Goal: Task Accomplishment & Management: Use online tool/utility

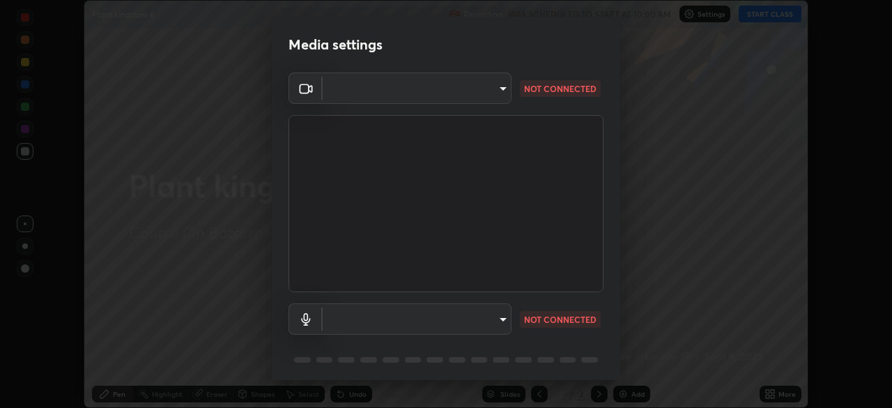
scroll to position [43, 0]
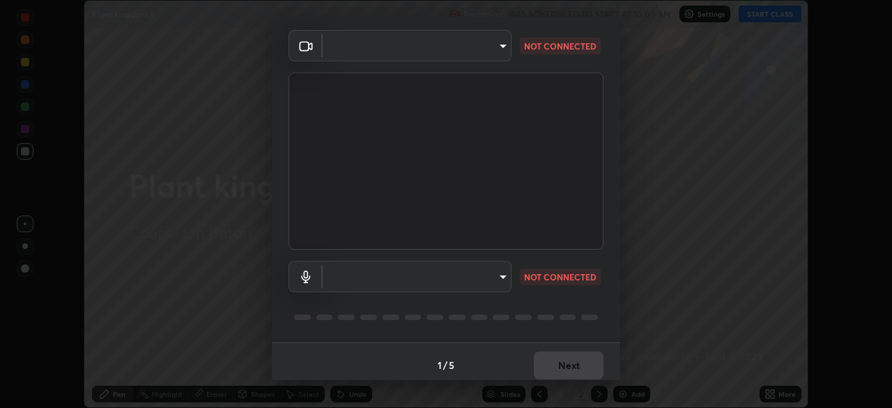
type input "8428e2be8a3e3f13974341e33778a08111258fb38798500ded61d344a6a8a77e"
type input "default"
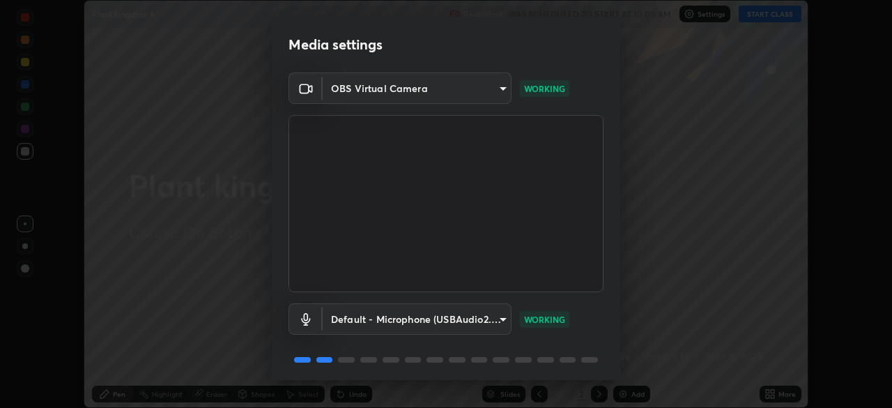
scroll to position [49, 0]
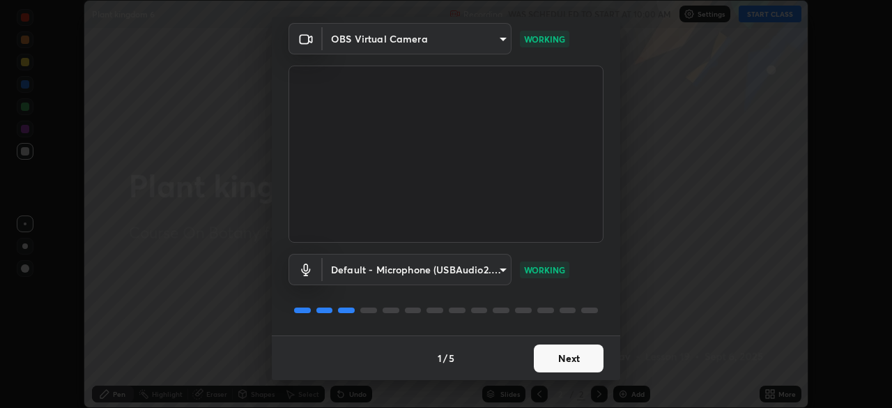
click at [585, 357] on button "Next" at bounding box center [569, 358] width 70 height 28
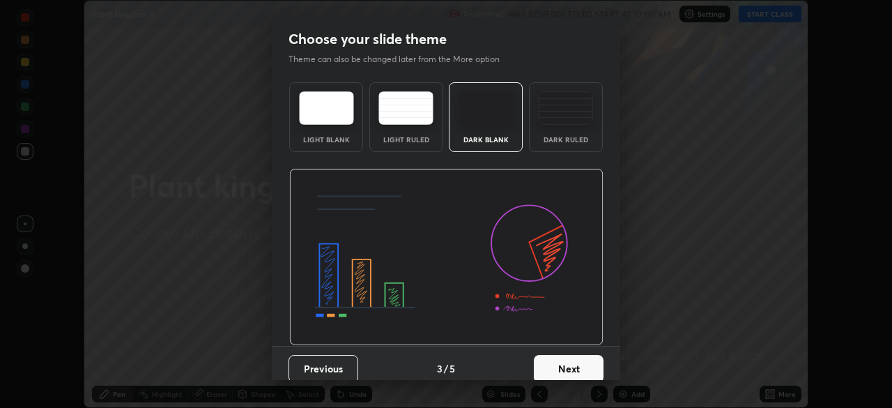
click at [587, 360] on button "Next" at bounding box center [569, 369] width 70 height 28
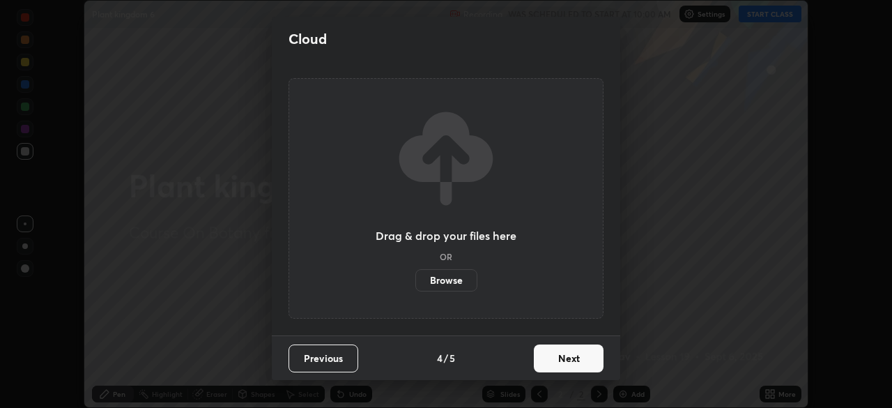
click at [587, 360] on button "Next" at bounding box center [569, 358] width 70 height 28
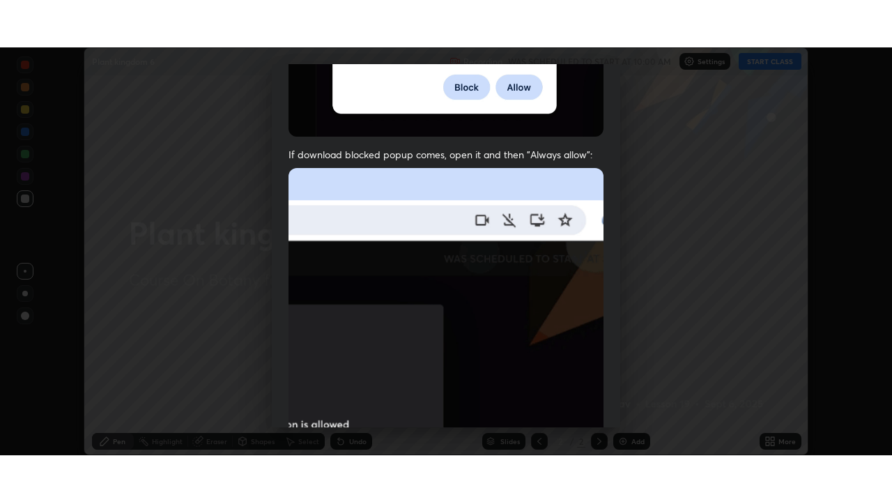
scroll to position [334, 0]
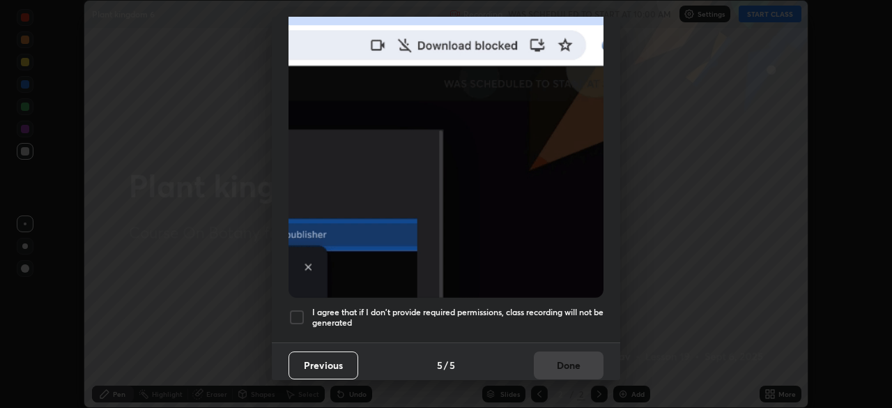
click at [296, 309] on div at bounding box center [296, 317] width 17 height 17
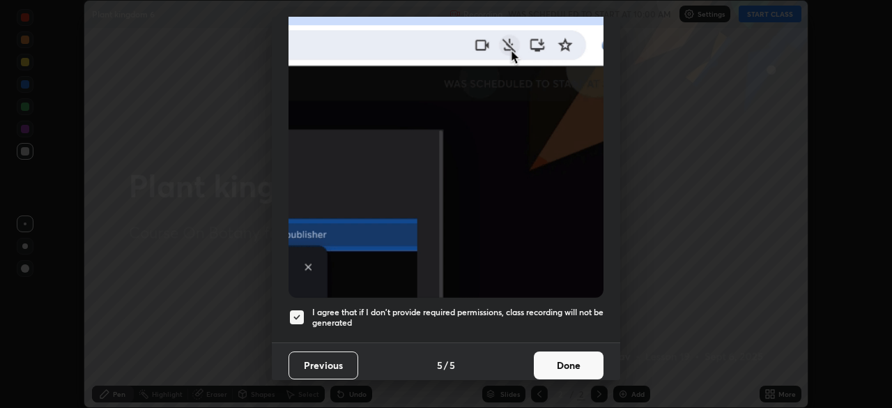
click at [585, 360] on button "Done" at bounding box center [569, 365] width 70 height 28
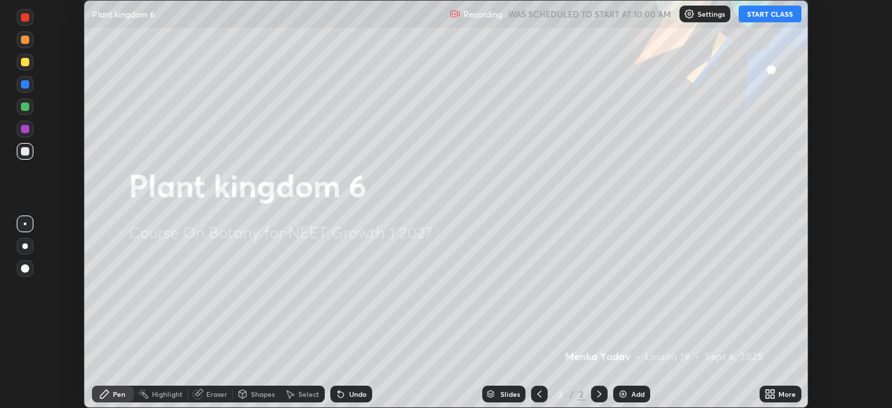
click at [795, 14] on button "START CLASS" at bounding box center [770, 14] width 63 height 17
click at [780, 395] on div "More" at bounding box center [786, 393] width 17 height 7
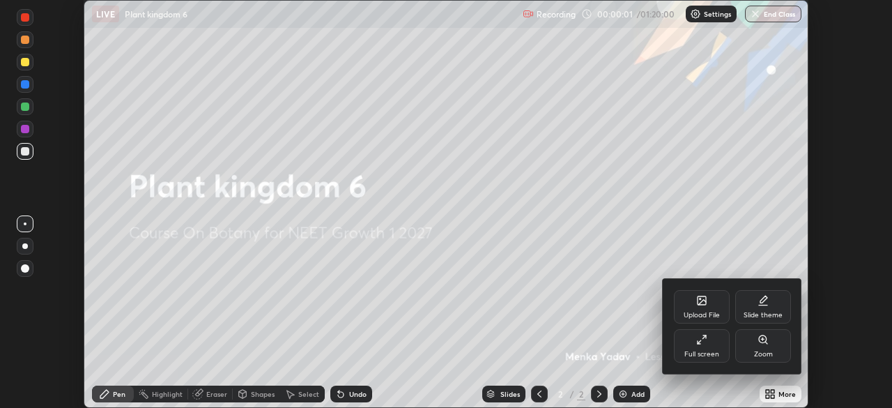
click at [707, 351] on div "Full screen" at bounding box center [701, 353] width 35 height 7
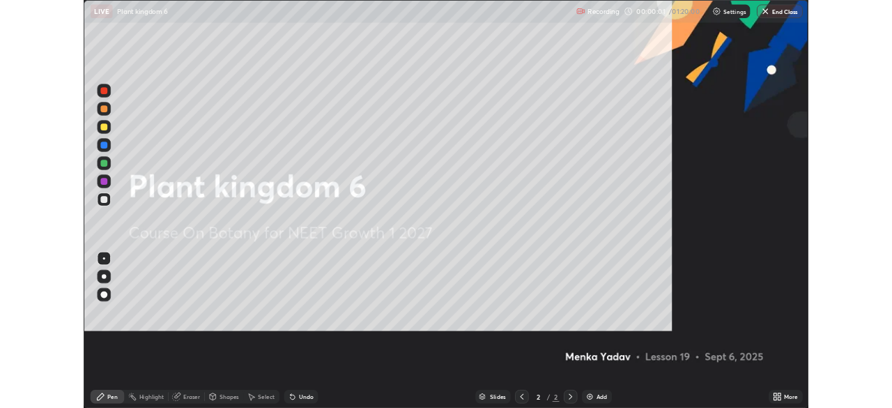
scroll to position [502, 892]
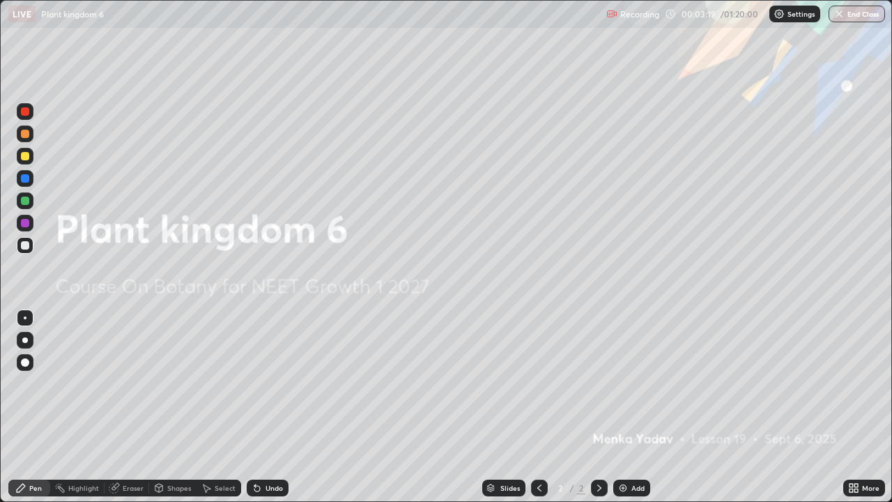
click at [856, 407] on icon at bounding box center [855, 485] width 3 height 3
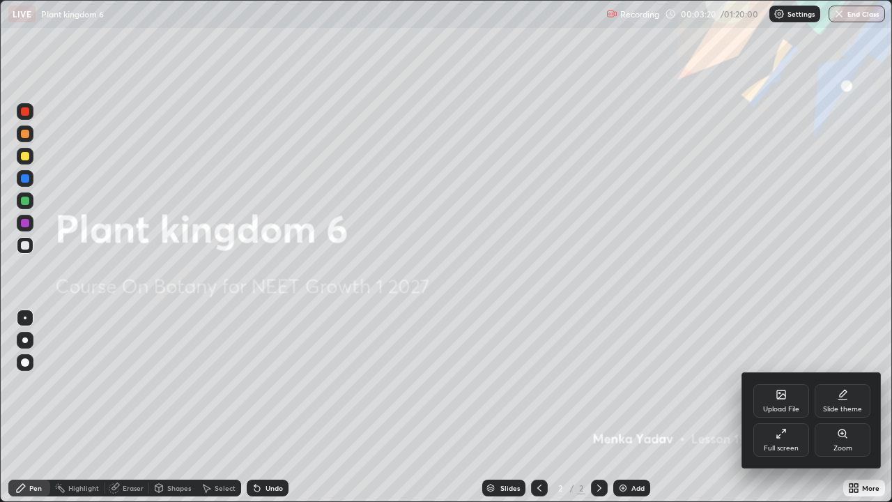
click at [784, 406] on div "Upload File" at bounding box center [781, 409] width 36 height 7
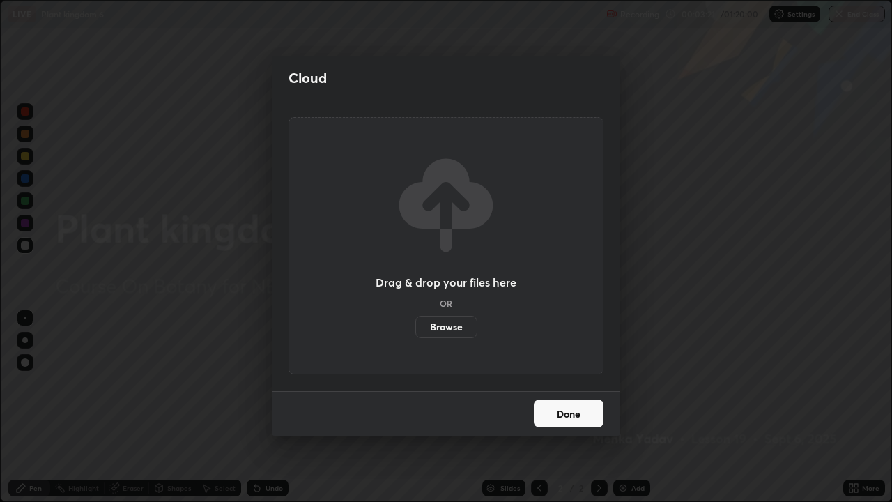
click at [456, 331] on label "Browse" at bounding box center [446, 327] width 62 height 22
click at [415, 331] on input "Browse" at bounding box center [415, 327] width 0 height 22
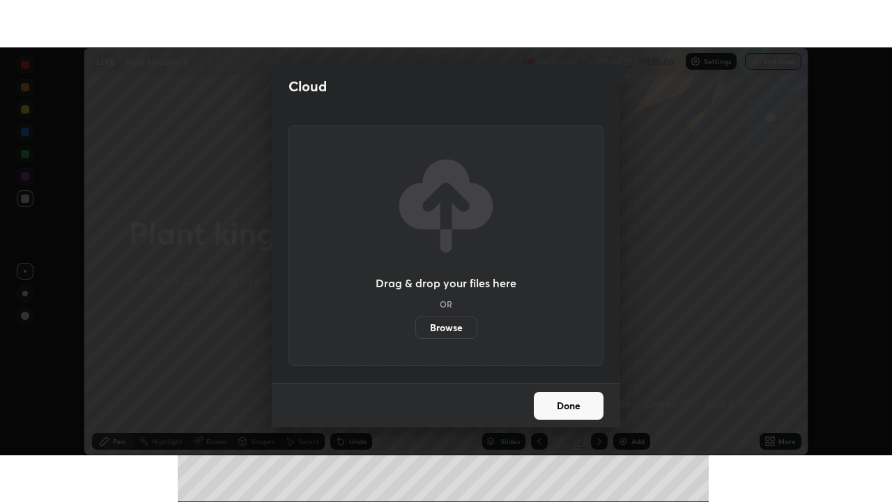
scroll to position [69273, 68789]
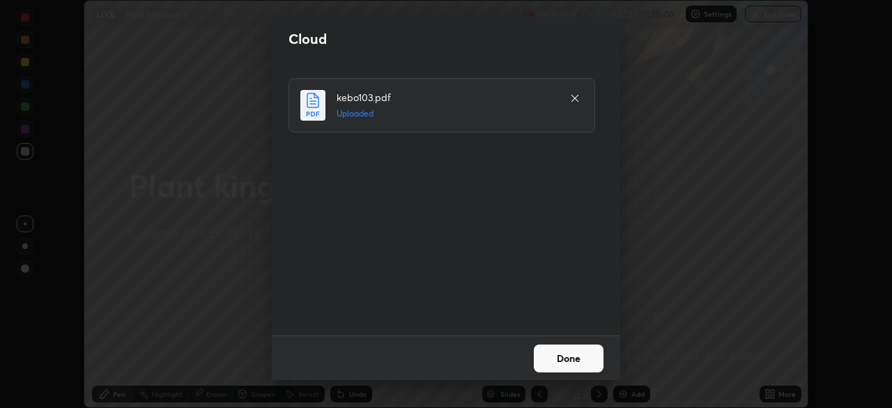
click at [573, 360] on button "Done" at bounding box center [569, 358] width 70 height 28
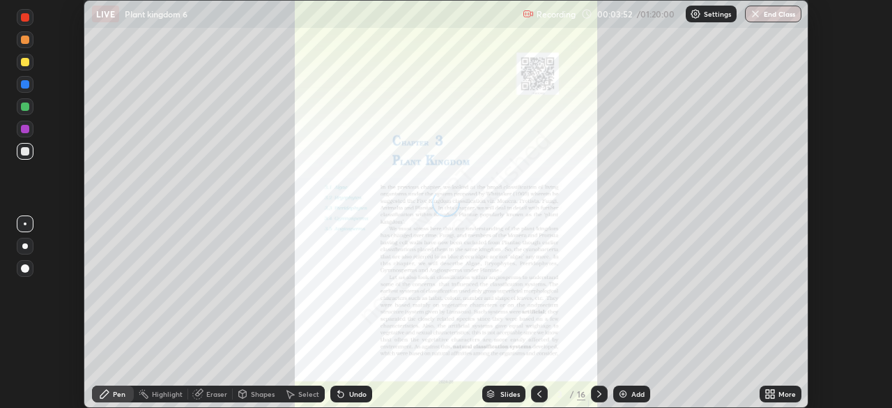
click at [778, 392] on div "More" at bounding box center [786, 393] width 17 height 7
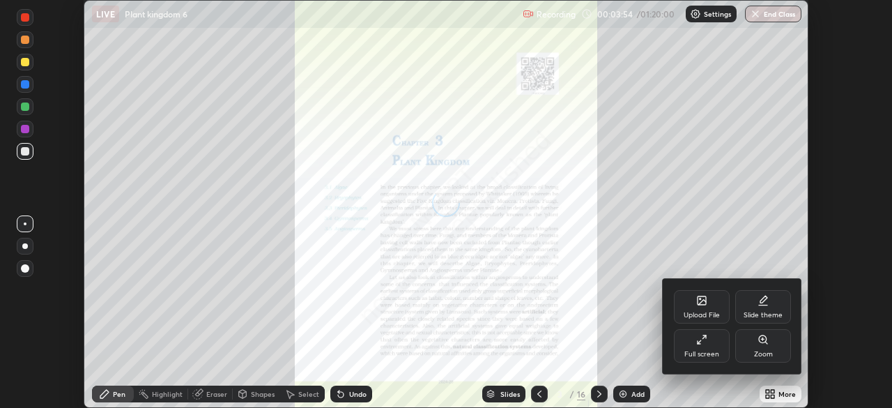
click at [706, 315] on div "Upload File" at bounding box center [702, 314] width 36 height 7
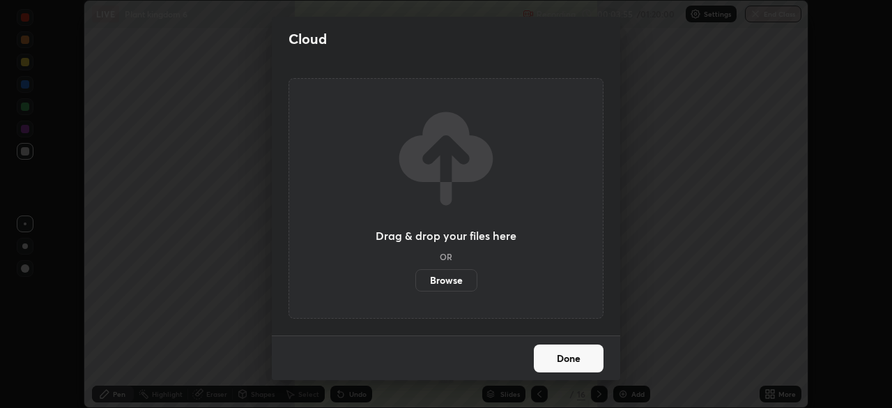
click at [701, 358] on div "Cloud Drag & drop your files here OR Browse Done" at bounding box center [446, 204] width 892 height 408
click at [578, 364] on button "Done" at bounding box center [569, 358] width 70 height 28
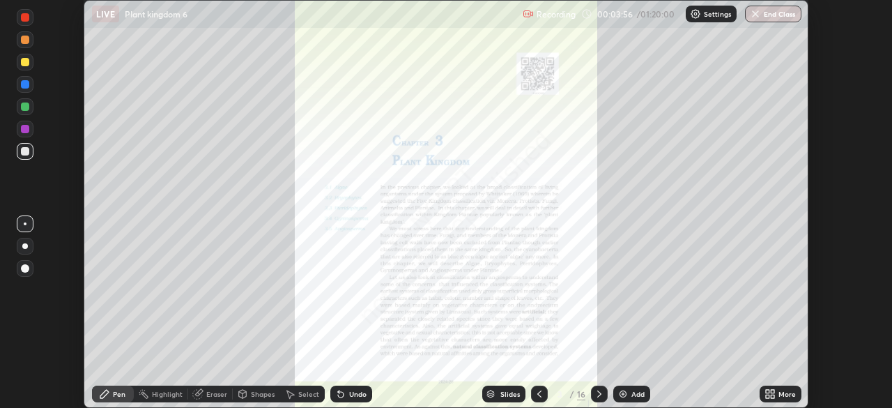
click at [778, 395] on div "More" at bounding box center [786, 393] width 17 height 7
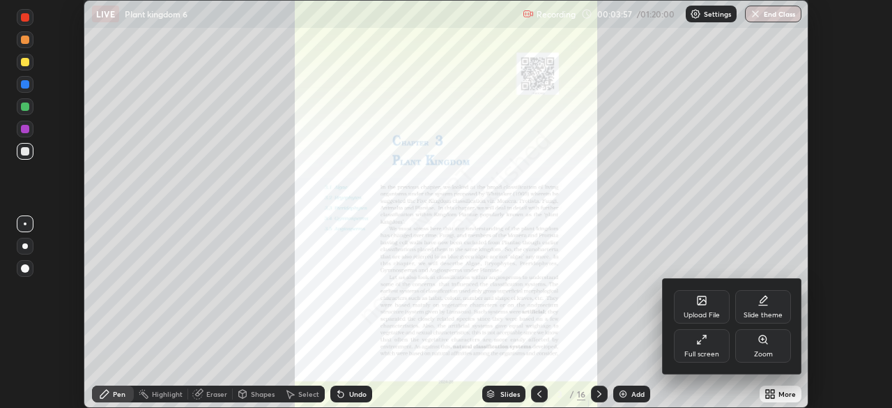
click at [719, 349] on div "Full screen" at bounding box center [702, 345] width 56 height 33
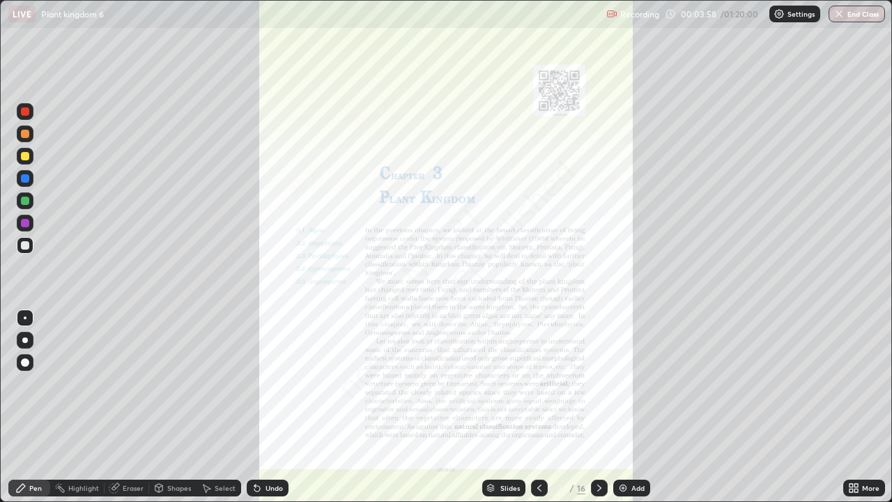
scroll to position [502, 892]
click at [512, 407] on div "Slides" at bounding box center [510, 487] width 20 height 7
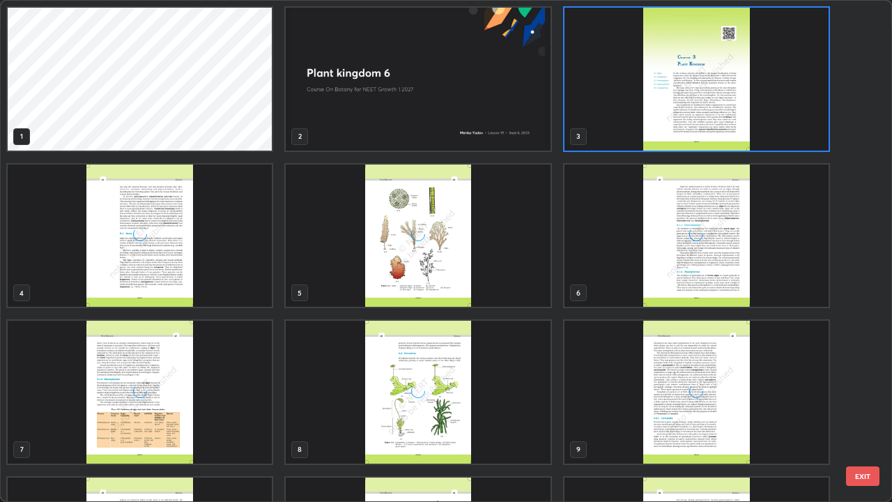
scroll to position [496, 884]
click at [514, 271] on img "grid" at bounding box center [418, 235] width 264 height 143
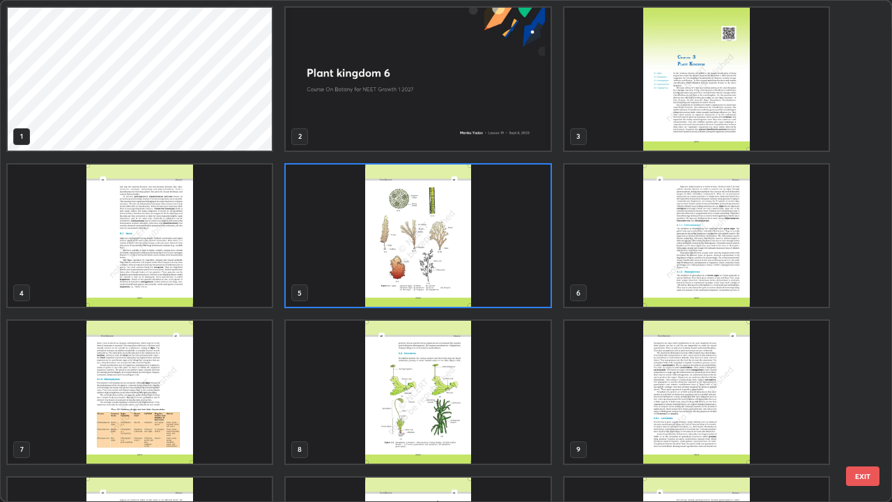
click at [514, 280] on img "grid" at bounding box center [418, 235] width 264 height 143
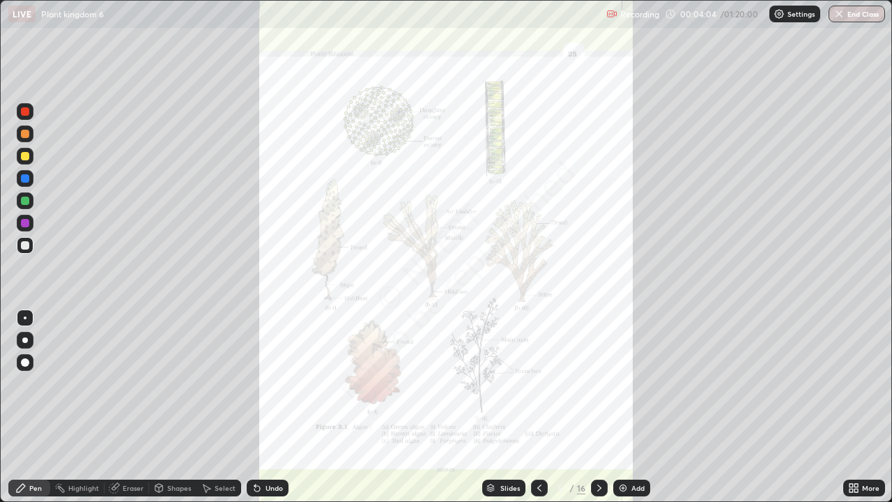
click at [628, 407] on div "Add" at bounding box center [631, 487] width 37 height 17
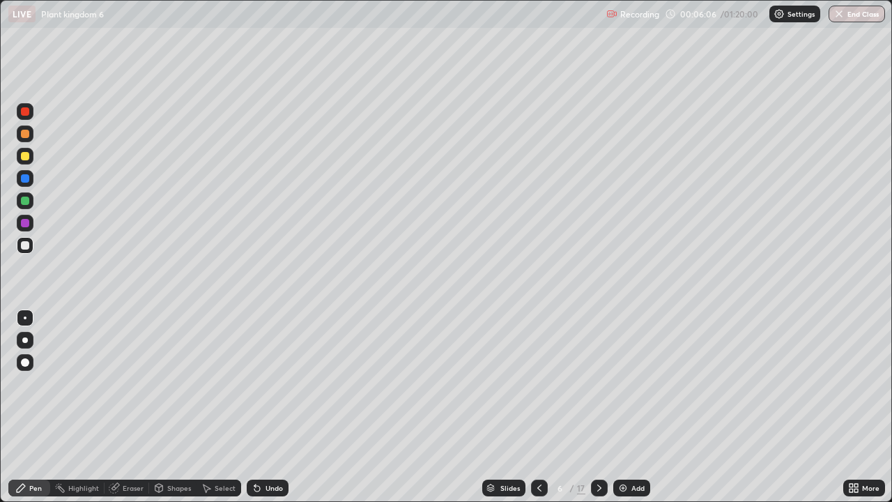
click at [21, 136] on div at bounding box center [25, 134] width 8 height 8
click at [18, 342] on div at bounding box center [25, 340] width 17 height 17
click at [26, 242] on div at bounding box center [25, 245] width 8 height 8
click at [25, 318] on div at bounding box center [25, 317] width 3 height 3
click at [279, 407] on div "Undo" at bounding box center [273, 487] width 17 height 7
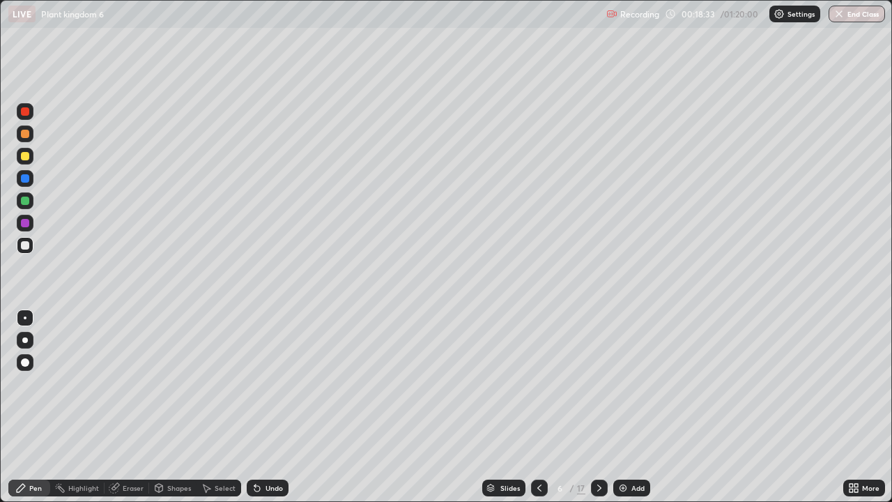
click at [272, 407] on div "Undo" at bounding box center [273, 487] width 17 height 7
click at [267, 407] on div "Undo" at bounding box center [273, 487] width 17 height 7
click at [266, 407] on div "Undo" at bounding box center [273, 487] width 17 height 7
click at [265, 407] on div "Undo" at bounding box center [273, 487] width 17 height 7
click at [268, 407] on div "Undo" at bounding box center [268, 487] width 42 height 17
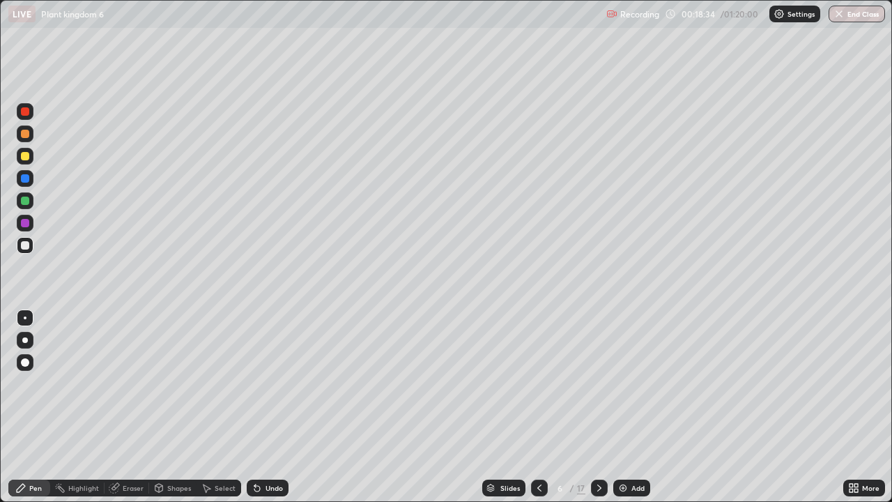
click at [265, 407] on div "Undo" at bounding box center [273, 487] width 17 height 7
click at [261, 407] on div "Undo" at bounding box center [268, 487] width 42 height 17
click at [259, 407] on icon at bounding box center [257, 487] width 11 height 11
click at [254, 407] on icon at bounding box center [254, 484] width 1 height 1
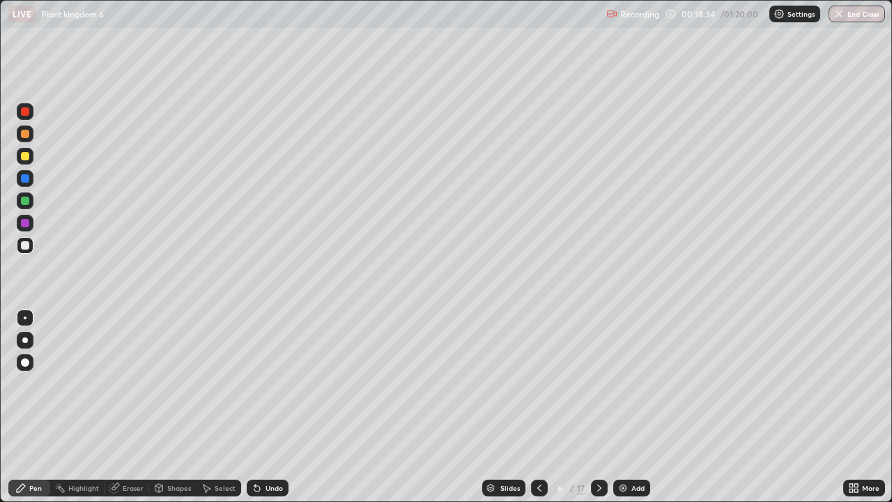
click at [259, 407] on icon at bounding box center [257, 487] width 11 height 11
click at [259, 407] on div "Undo" at bounding box center [268, 487] width 42 height 17
click at [254, 407] on icon at bounding box center [254, 484] width 1 height 1
click at [260, 407] on div "Undo" at bounding box center [268, 487] width 42 height 17
click at [24, 199] on div at bounding box center [25, 201] width 8 height 8
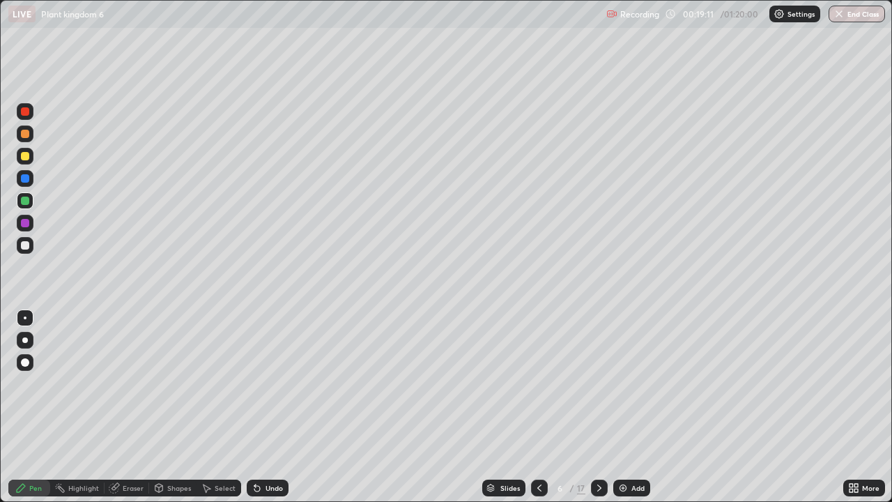
click at [20, 247] on div at bounding box center [25, 245] width 17 height 17
click at [24, 177] on div at bounding box center [25, 178] width 8 height 8
click at [22, 245] on div at bounding box center [25, 245] width 8 height 8
click at [272, 407] on div "Undo" at bounding box center [273, 487] width 17 height 7
click at [22, 222] on div at bounding box center [25, 223] width 8 height 8
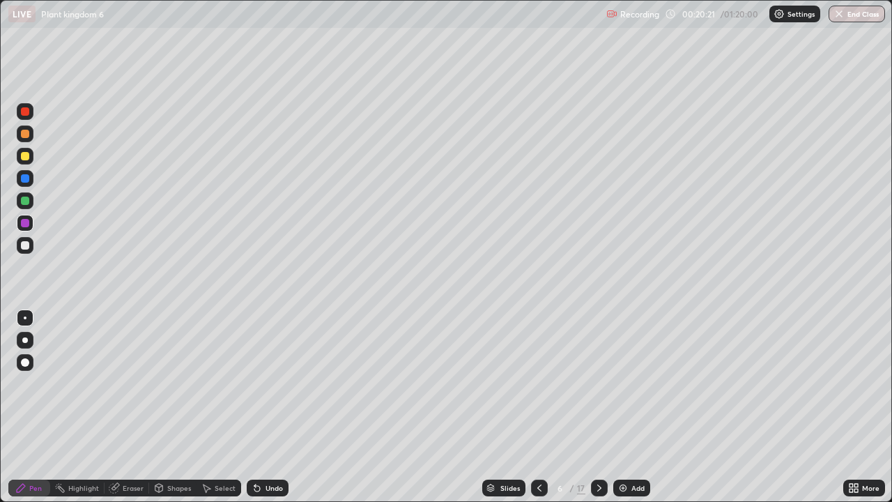
click at [31, 181] on div at bounding box center [25, 178] width 17 height 17
click at [130, 407] on div "Eraser" at bounding box center [133, 487] width 21 height 7
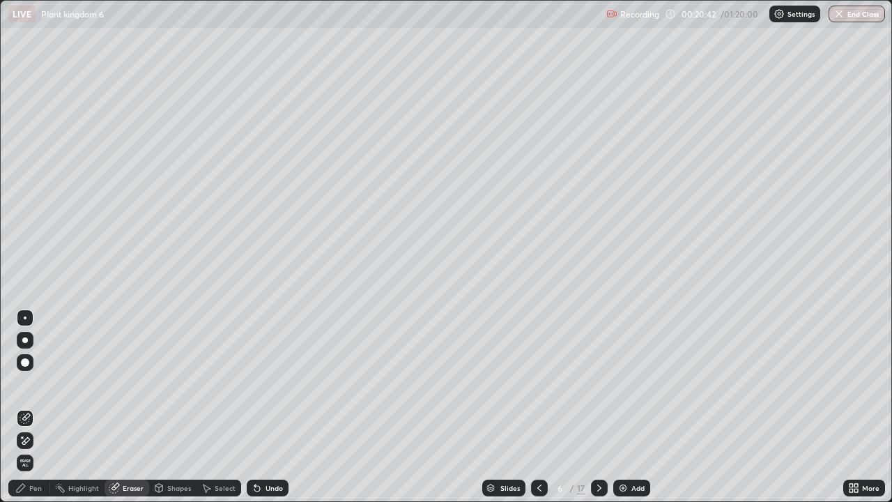
click at [26, 407] on icon at bounding box center [20, 487] width 11 height 11
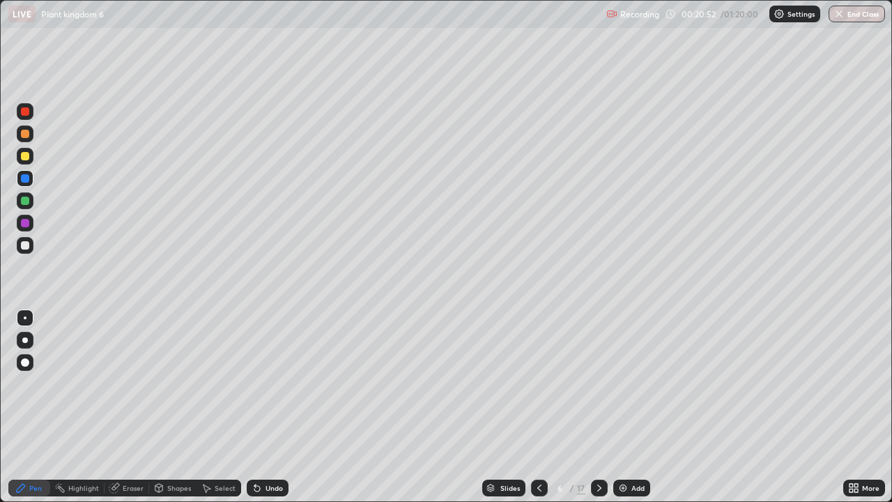
click at [264, 407] on div "Undo" at bounding box center [268, 487] width 42 height 17
click at [257, 407] on icon at bounding box center [257, 489] width 6 height 6
click at [24, 247] on div at bounding box center [25, 245] width 8 height 8
click at [21, 201] on div at bounding box center [25, 201] width 8 height 8
click at [29, 245] on div at bounding box center [25, 245] width 8 height 8
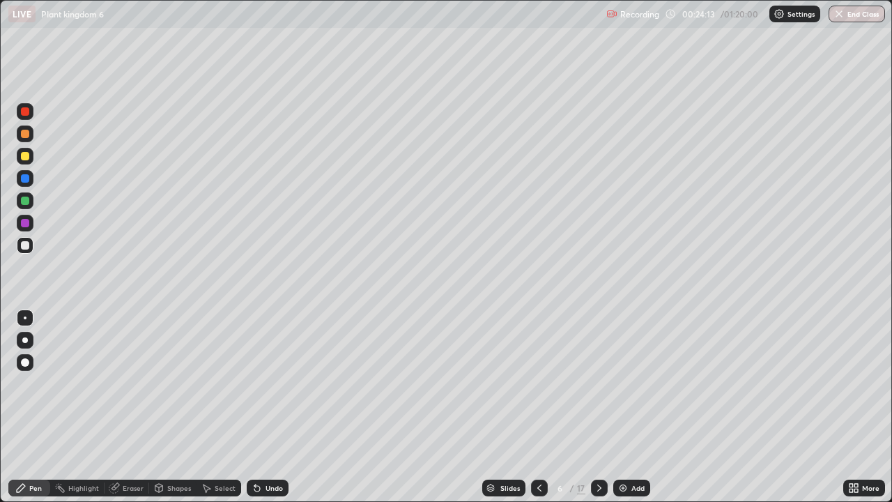
click at [629, 407] on div "Add" at bounding box center [631, 487] width 37 height 17
click at [23, 133] on div at bounding box center [25, 134] width 8 height 8
click at [266, 407] on div "Undo" at bounding box center [273, 487] width 17 height 7
click at [26, 198] on div at bounding box center [25, 201] width 8 height 8
click at [25, 246] on div at bounding box center [25, 245] width 8 height 8
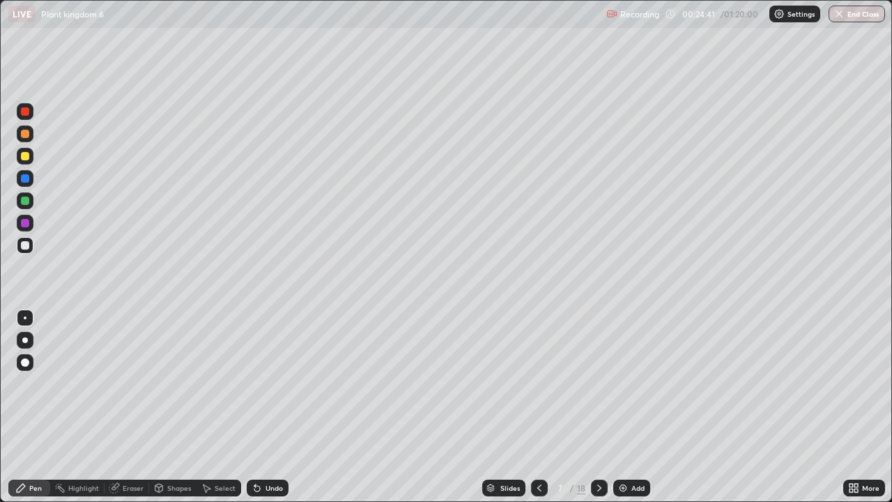
click at [26, 219] on div at bounding box center [25, 223] width 8 height 8
click at [25, 201] on div at bounding box center [25, 201] width 8 height 8
click at [23, 137] on div at bounding box center [25, 134] width 8 height 8
click at [23, 245] on div at bounding box center [25, 245] width 8 height 8
click at [273, 407] on div "Undo" at bounding box center [273, 487] width 17 height 7
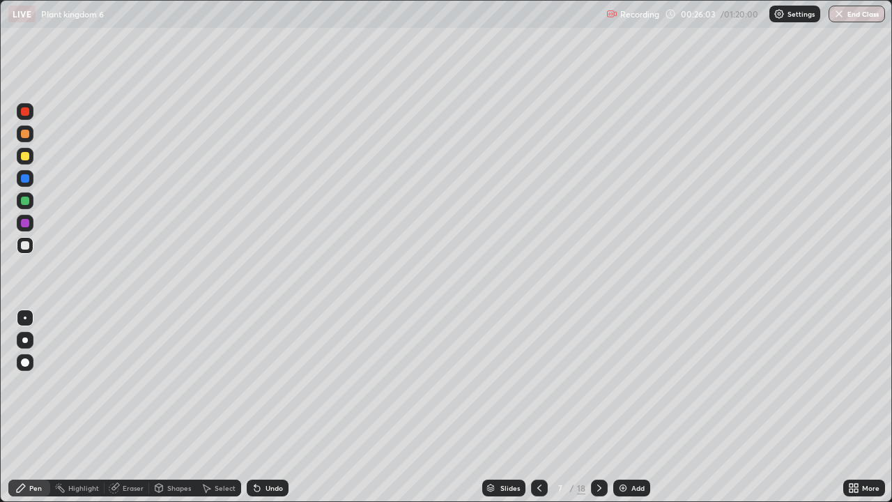
click at [273, 407] on div "Undo" at bounding box center [268, 487] width 42 height 17
click at [270, 407] on div "Undo" at bounding box center [268, 487] width 42 height 17
click at [22, 113] on div at bounding box center [25, 111] width 8 height 8
click at [23, 228] on div at bounding box center [25, 223] width 17 height 17
click at [25, 247] on div at bounding box center [25, 245] width 8 height 8
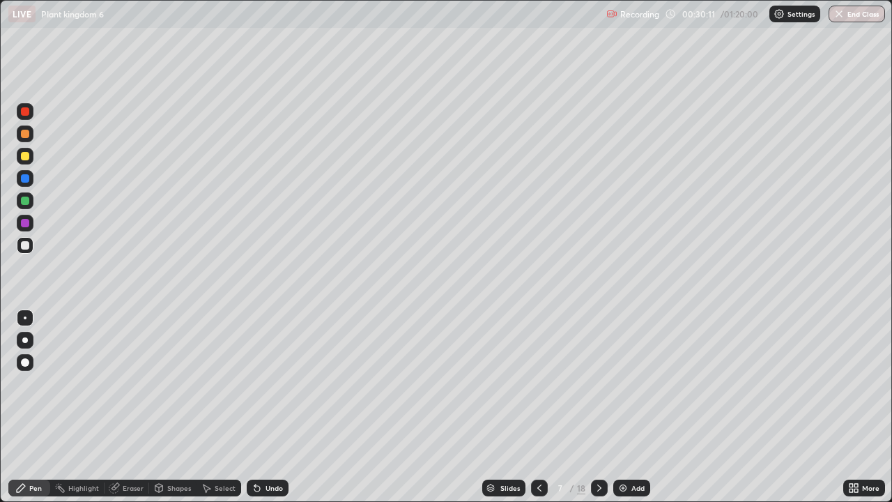
click at [632, 407] on div "Add" at bounding box center [637, 487] width 13 height 7
click at [24, 135] on div at bounding box center [25, 134] width 8 height 8
click at [26, 180] on div at bounding box center [25, 178] width 8 height 8
click at [270, 407] on div "Undo" at bounding box center [273, 487] width 17 height 7
click at [277, 407] on div "Undo" at bounding box center [273, 487] width 17 height 7
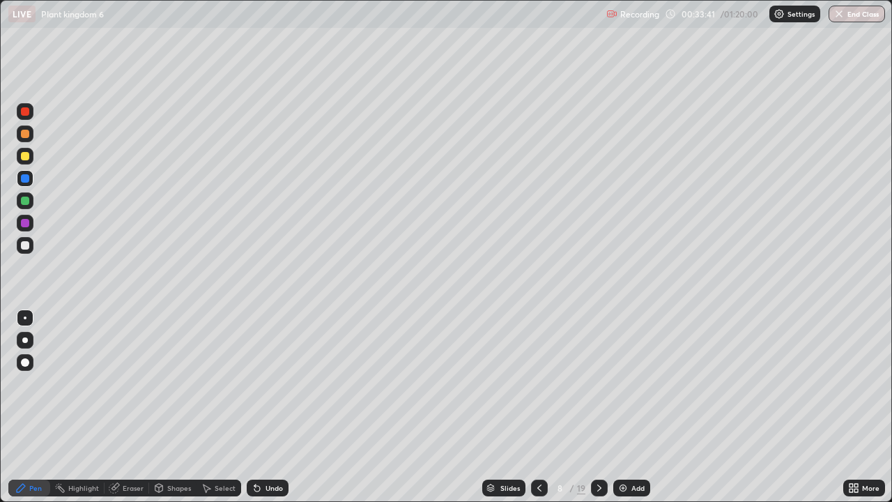
click at [269, 407] on div "Undo" at bounding box center [273, 487] width 17 height 7
click at [274, 407] on div "Undo" at bounding box center [273, 487] width 17 height 7
click at [272, 407] on div "Undo" at bounding box center [268, 487] width 42 height 17
click at [268, 407] on div "Undo" at bounding box center [273, 487] width 17 height 7
click at [265, 407] on div "Undo" at bounding box center [273, 487] width 17 height 7
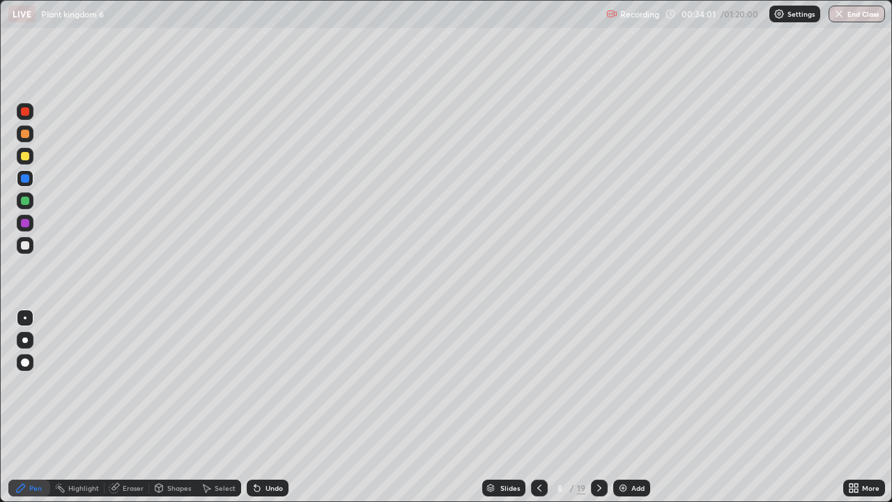
click at [265, 407] on div "Undo" at bounding box center [268, 487] width 42 height 17
click at [263, 407] on div "Undo" at bounding box center [268, 487] width 42 height 17
click at [632, 407] on div "Add" at bounding box center [637, 487] width 13 height 7
click at [24, 139] on div at bounding box center [25, 133] width 17 height 17
click at [265, 407] on div "Undo" at bounding box center [268, 487] width 42 height 17
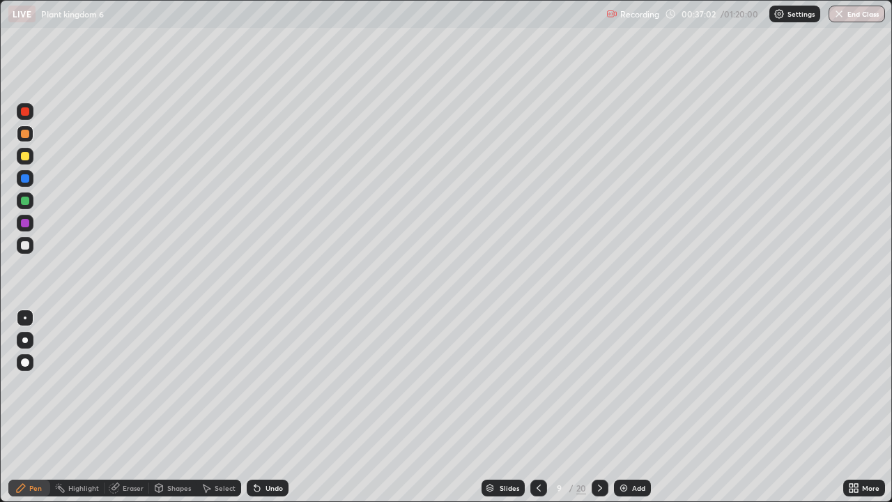
click at [270, 407] on div "Undo" at bounding box center [273, 487] width 17 height 7
click at [269, 407] on div "Undo" at bounding box center [273, 487] width 17 height 7
click at [272, 407] on div "Undo" at bounding box center [273, 487] width 17 height 7
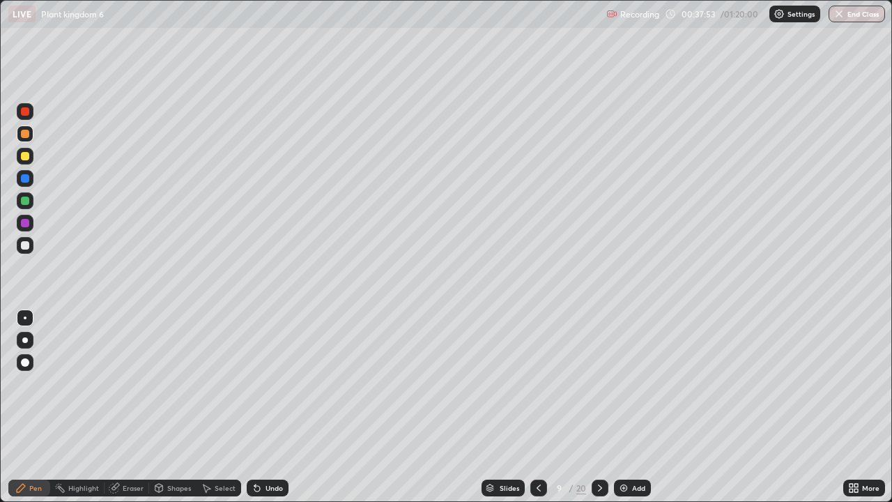
click at [273, 407] on div "Undo" at bounding box center [268, 487] width 42 height 17
click at [265, 407] on div "Undo" at bounding box center [273, 487] width 17 height 7
click at [26, 244] on div at bounding box center [25, 245] width 8 height 8
click at [624, 407] on div "Add" at bounding box center [632, 487] width 37 height 17
click at [24, 137] on div at bounding box center [25, 134] width 8 height 8
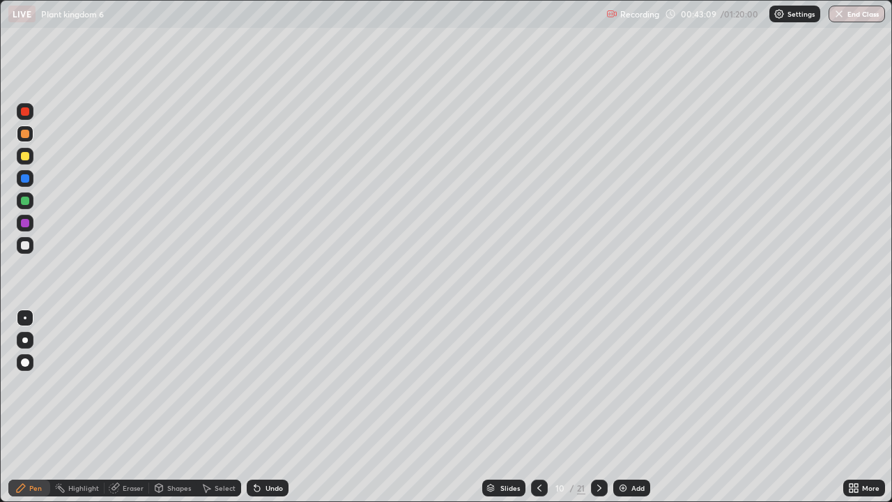
click at [602, 407] on div at bounding box center [599, 488] width 17 height 28
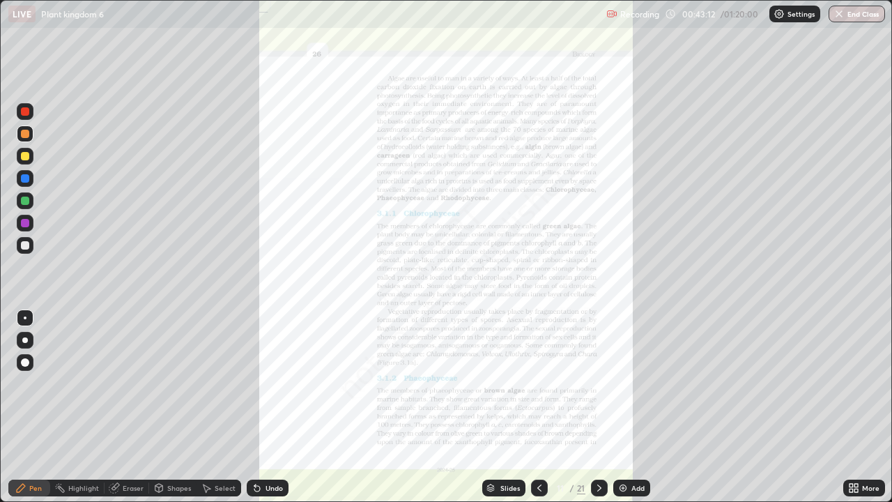
click at [536, 407] on icon at bounding box center [539, 487] width 11 height 11
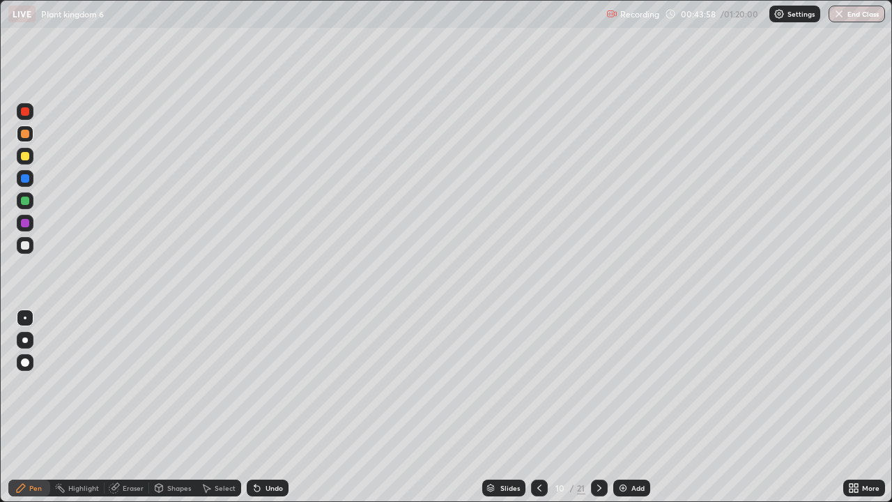
click at [26, 206] on div at bounding box center [25, 200] width 17 height 17
click at [262, 407] on div "Undo" at bounding box center [268, 487] width 42 height 17
click at [268, 407] on div "Undo" at bounding box center [273, 487] width 17 height 7
click at [268, 407] on div "Undo" at bounding box center [268, 487] width 42 height 17
click at [270, 407] on div "Undo" at bounding box center [268, 487] width 42 height 17
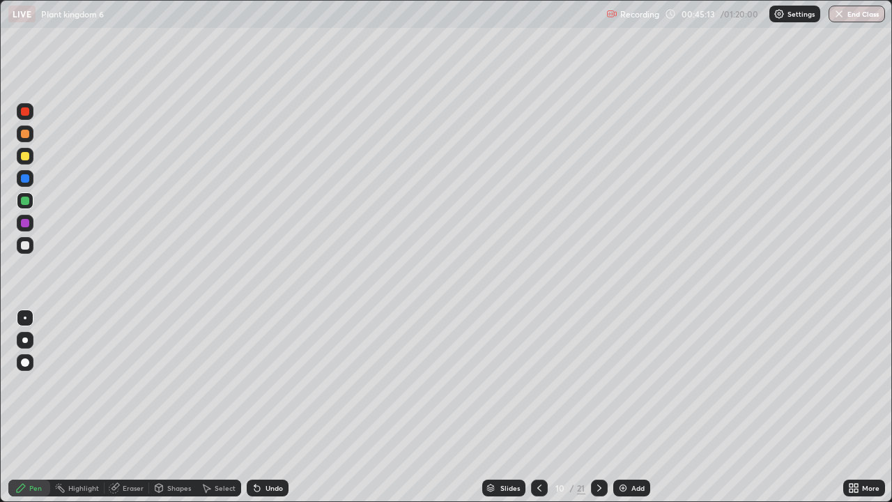
click at [22, 249] on div at bounding box center [25, 245] width 8 height 8
click at [503, 407] on div "Slides" at bounding box center [510, 487] width 20 height 7
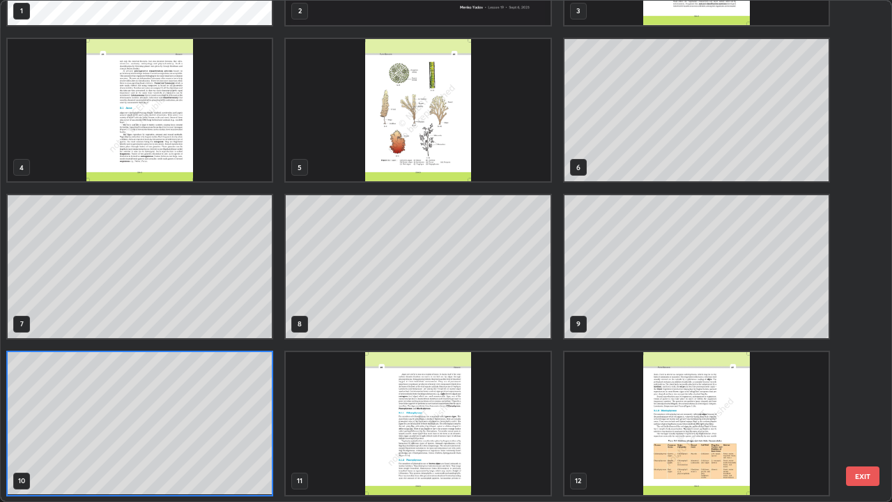
click at [513, 156] on img "grid" at bounding box center [418, 110] width 264 height 143
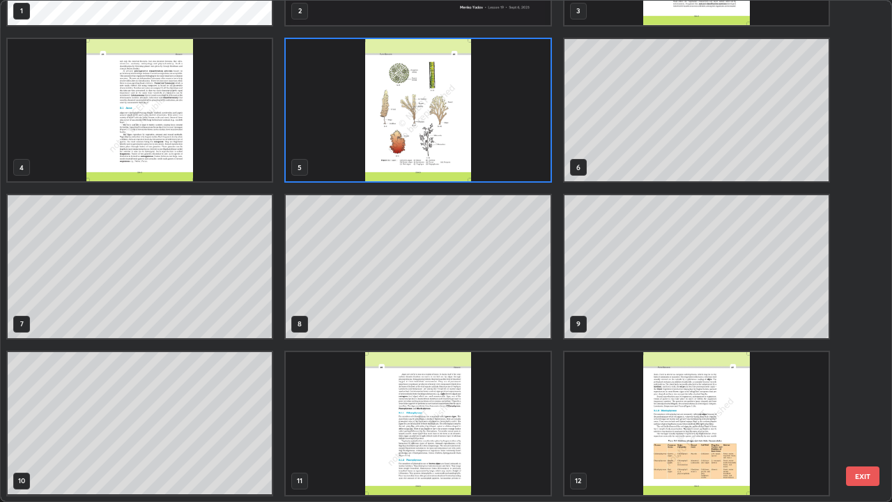
click at [512, 158] on img "grid" at bounding box center [418, 110] width 264 height 143
click at [513, 159] on img "grid" at bounding box center [418, 110] width 264 height 143
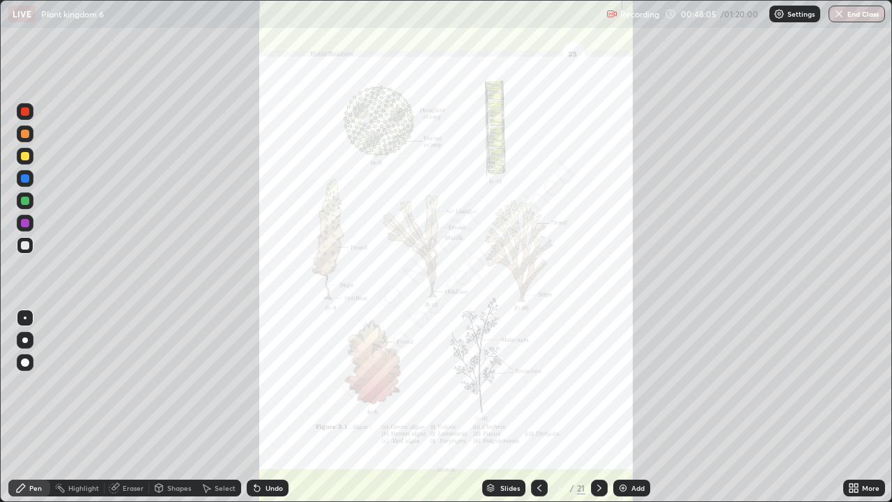
click at [865, 407] on div "More" at bounding box center [870, 487] width 17 height 7
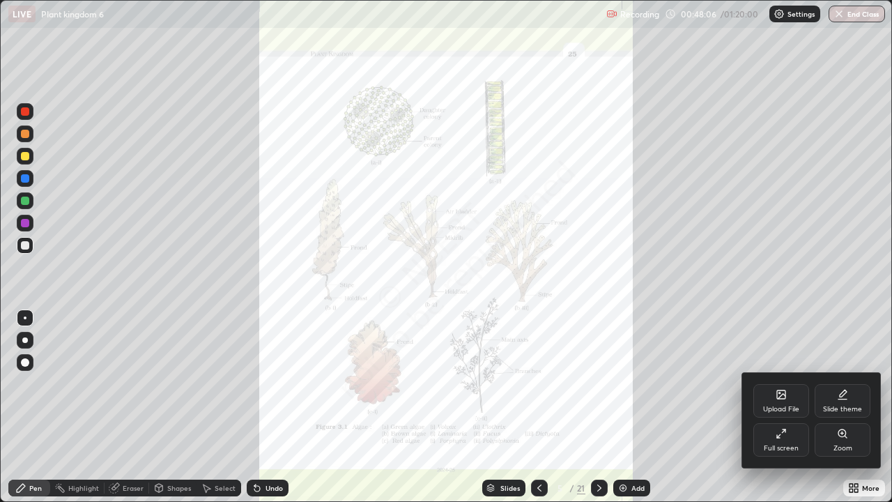
click at [837, 407] on icon at bounding box center [842, 433] width 11 height 11
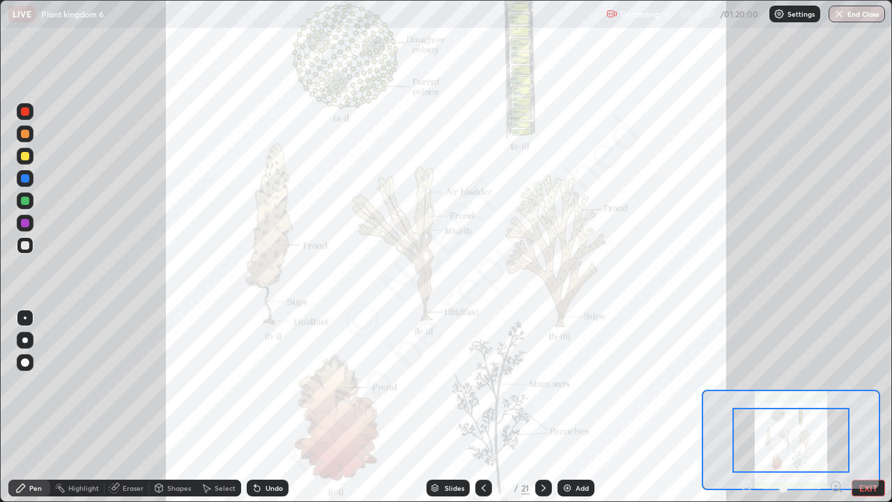
click at [840, 407] on icon at bounding box center [840, 490] width 3 height 3
click at [833, 407] on icon at bounding box center [836, 486] width 14 height 14
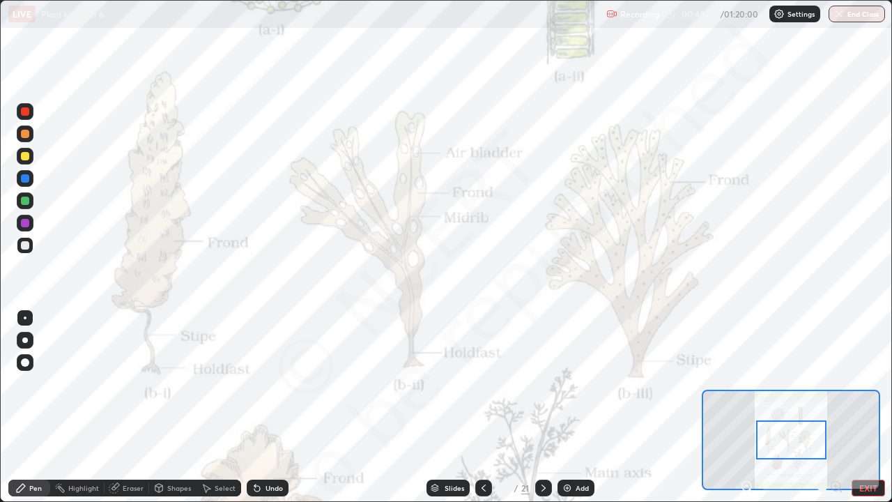
click at [25, 203] on div at bounding box center [25, 201] width 8 height 8
click at [569, 407] on img at bounding box center [567, 487] width 11 height 11
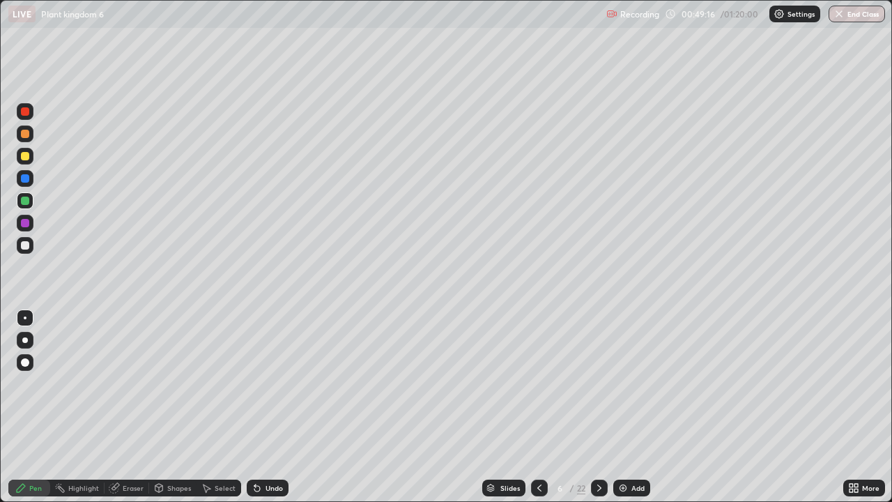
click at [23, 133] on div at bounding box center [25, 134] width 8 height 8
click at [24, 200] on div at bounding box center [25, 201] width 8 height 8
click at [24, 224] on div at bounding box center [25, 223] width 8 height 8
click at [24, 174] on div at bounding box center [25, 178] width 8 height 8
click at [24, 245] on div at bounding box center [25, 245] width 8 height 8
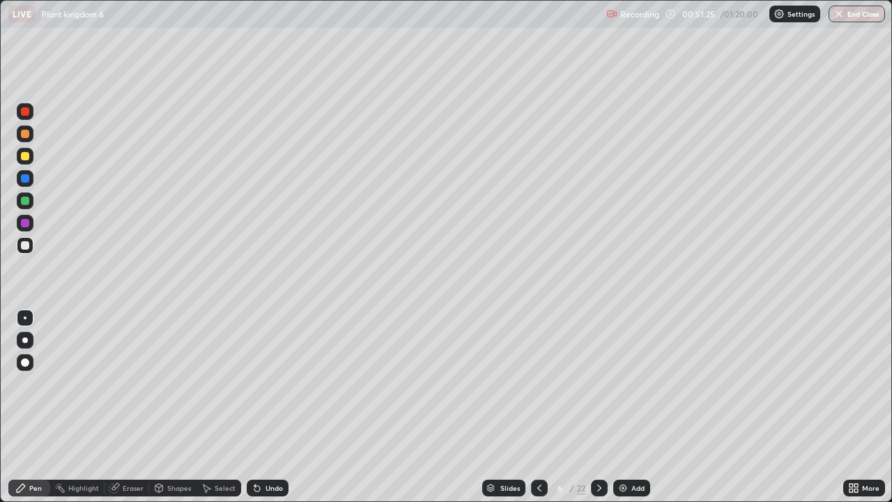
click at [22, 223] on div at bounding box center [25, 223] width 8 height 8
click at [25, 246] on div at bounding box center [25, 245] width 8 height 8
click at [19, 202] on div at bounding box center [25, 200] width 17 height 17
click at [411, 407] on div "Slides 6 / 22 Add" at bounding box center [565, 488] width 555 height 28
click at [25, 248] on div at bounding box center [25, 245] width 8 height 8
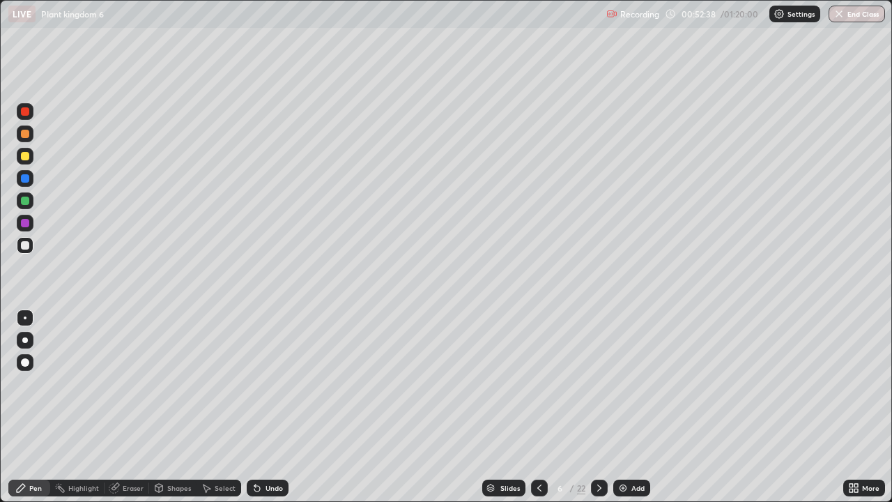
click at [26, 222] on div at bounding box center [25, 223] width 8 height 8
click at [24, 240] on div at bounding box center [25, 245] width 17 height 17
click at [26, 201] on div at bounding box center [25, 201] width 8 height 8
click at [25, 132] on div at bounding box center [25, 134] width 8 height 8
click at [23, 222] on div at bounding box center [25, 223] width 8 height 8
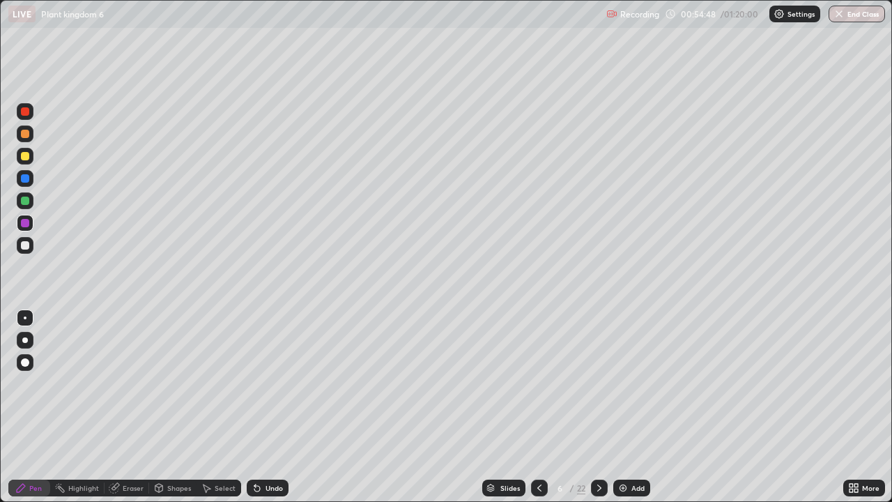
click at [25, 194] on div at bounding box center [25, 200] width 17 height 17
click at [504, 407] on div "Slides" at bounding box center [510, 487] width 20 height 7
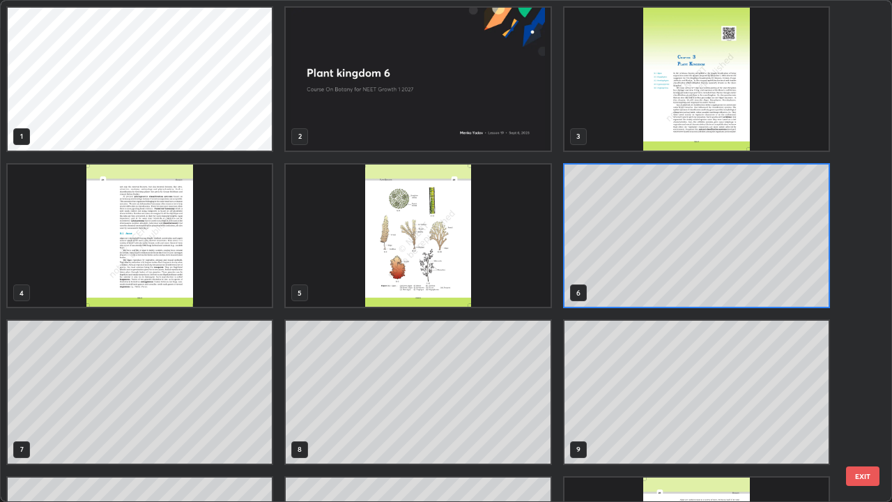
click at [257, 295] on img "grid" at bounding box center [140, 235] width 264 height 143
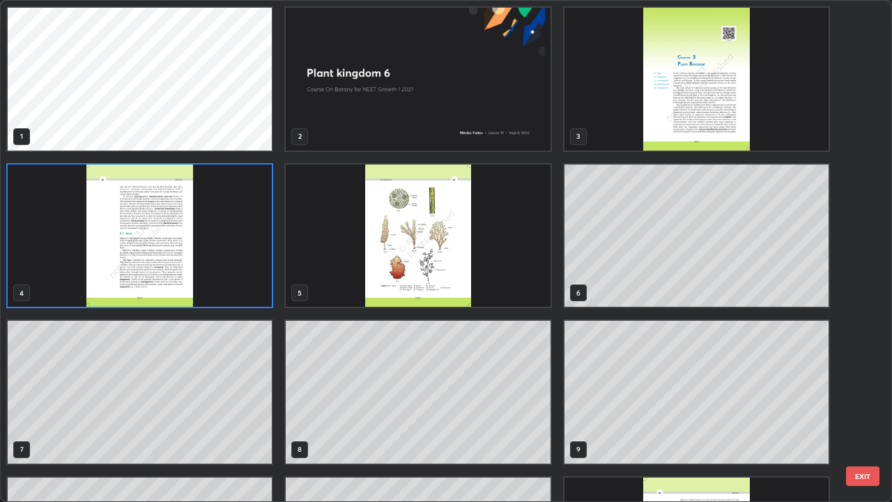
click at [257, 292] on img "grid" at bounding box center [140, 235] width 264 height 143
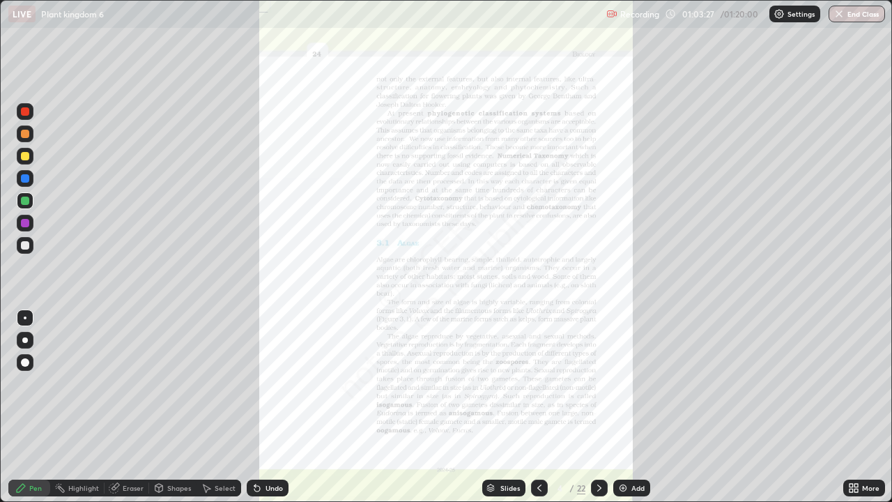
click at [878, 407] on div "More" at bounding box center [870, 487] width 17 height 7
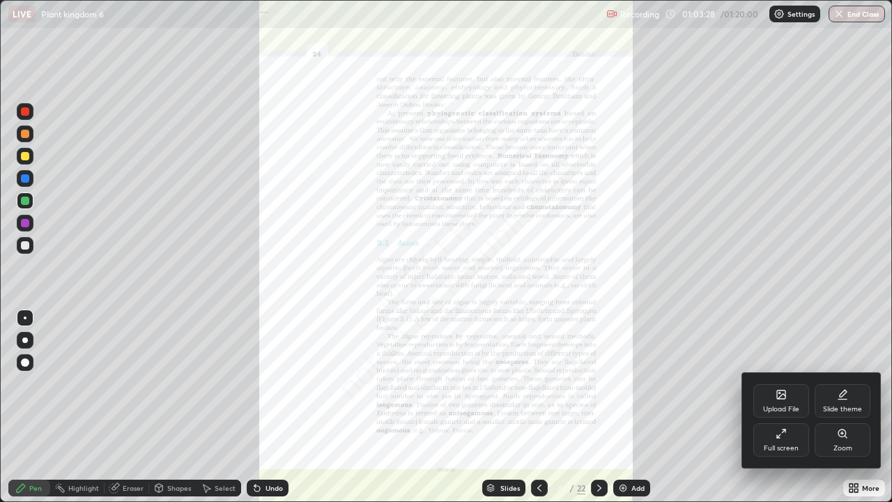
click at [842, 407] on icon at bounding box center [842, 433] width 8 height 8
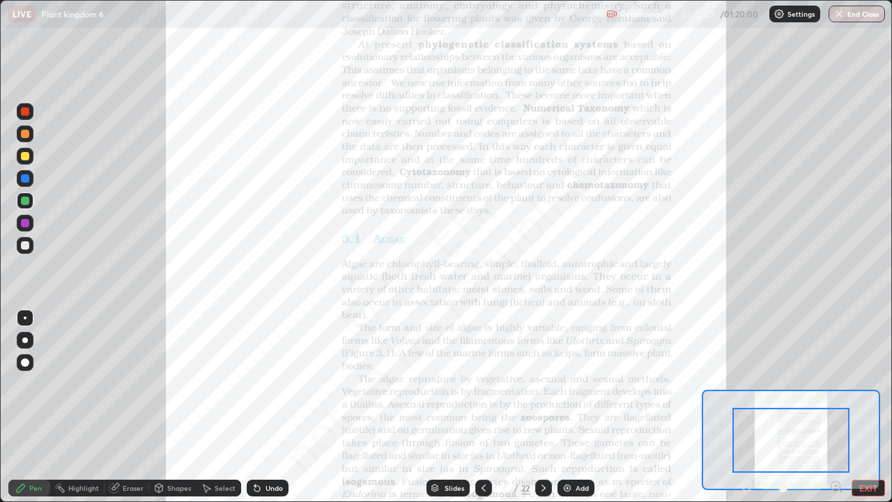
click at [834, 407] on icon at bounding box center [836, 486] width 14 height 14
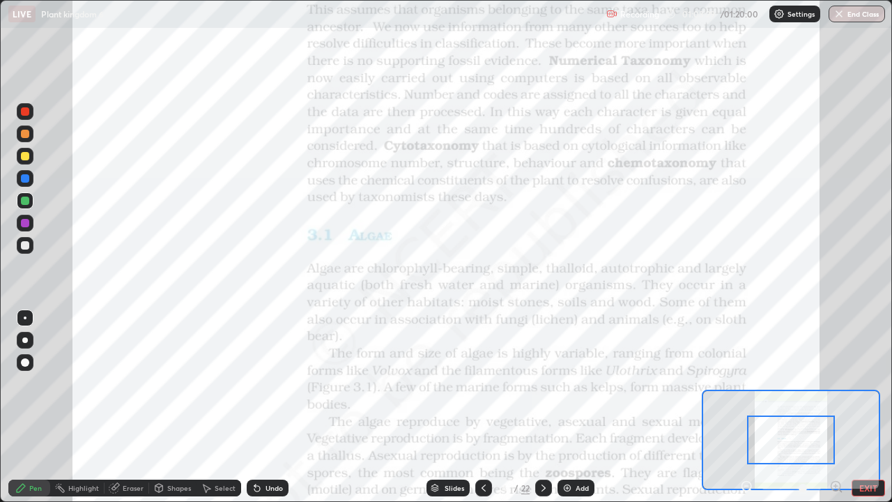
click at [835, 407] on icon at bounding box center [835, 486] width 3 height 0
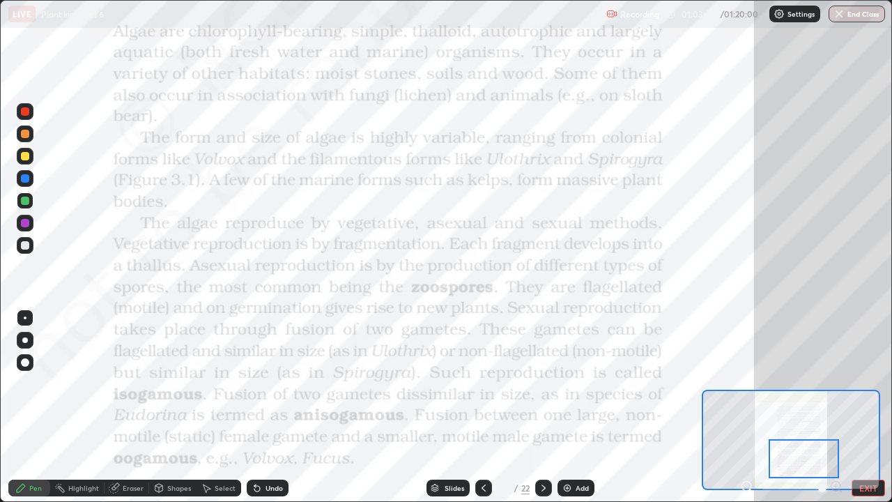
click at [820, 407] on div at bounding box center [804, 458] width 70 height 39
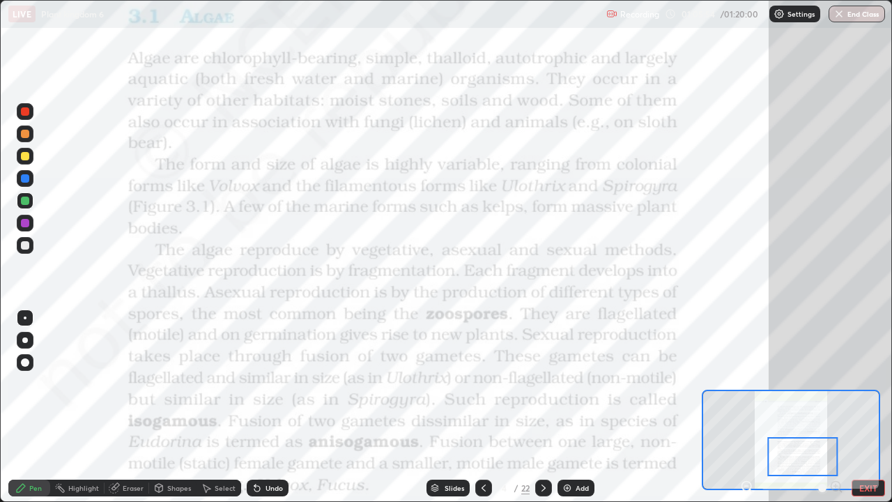
click at [452, 407] on div "Slides" at bounding box center [455, 487] width 20 height 7
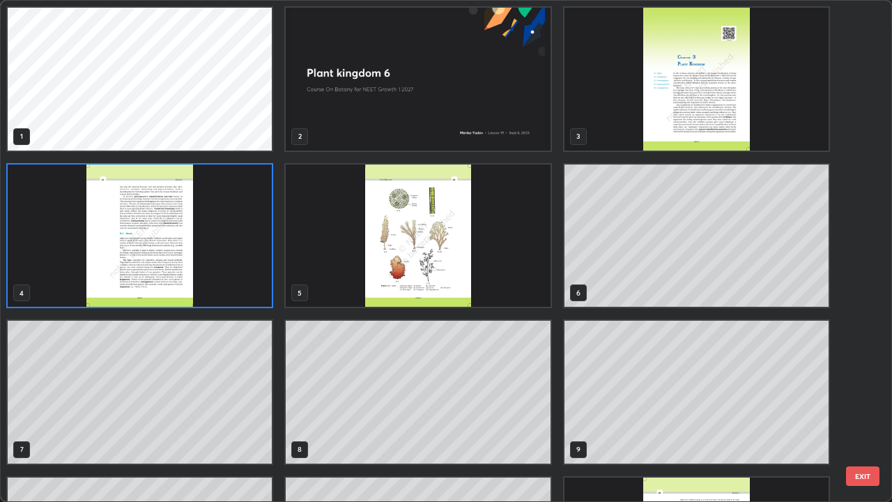
click at [513, 281] on img "grid" at bounding box center [418, 235] width 264 height 143
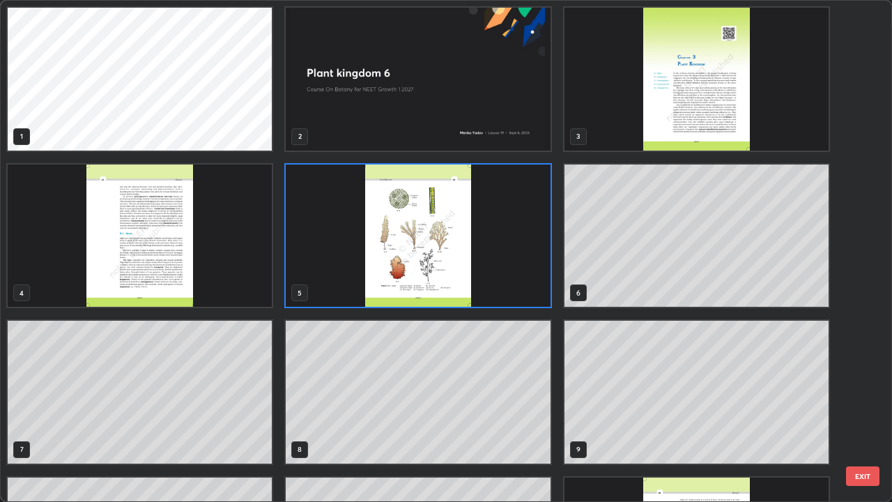
click at [516, 284] on img "grid" at bounding box center [418, 235] width 264 height 143
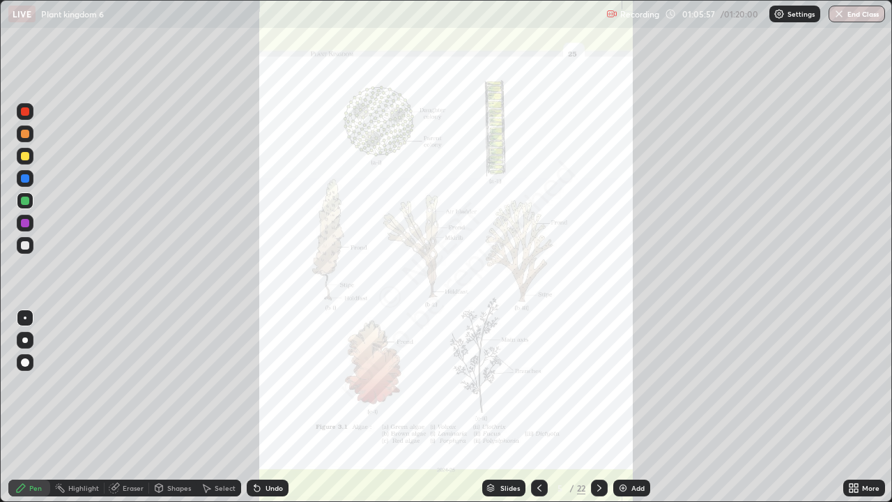
click at [521, 288] on img "grid" at bounding box center [418, 235] width 264 height 143
click at [526, 293] on img "grid" at bounding box center [418, 235] width 264 height 143
click at [864, 407] on div "More" at bounding box center [864, 487] width 42 height 17
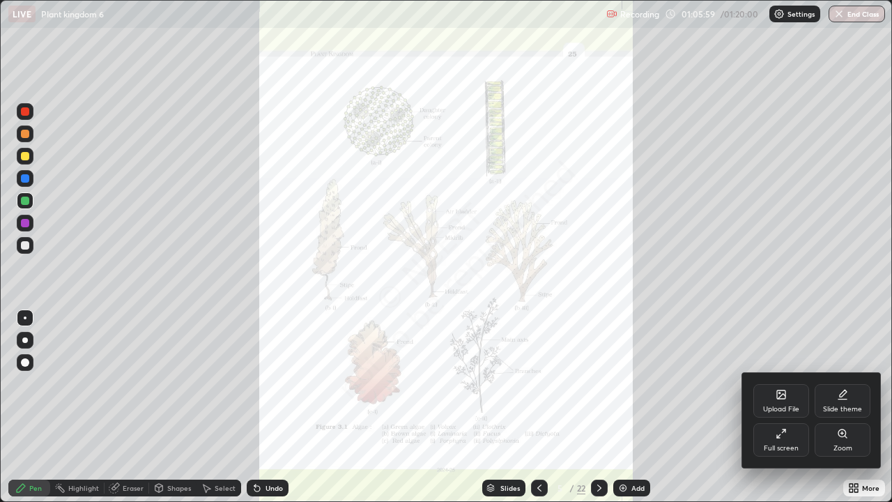
click at [845, 407] on div "Zoom" at bounding box center [843, 439] width 56 height 33
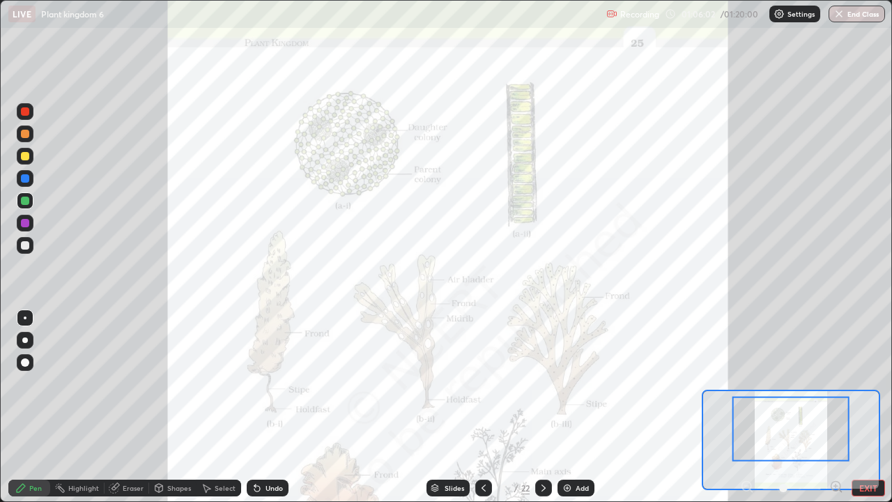
click at [835, 407] on icon at bounding box center [835, 486] width 3 height 0
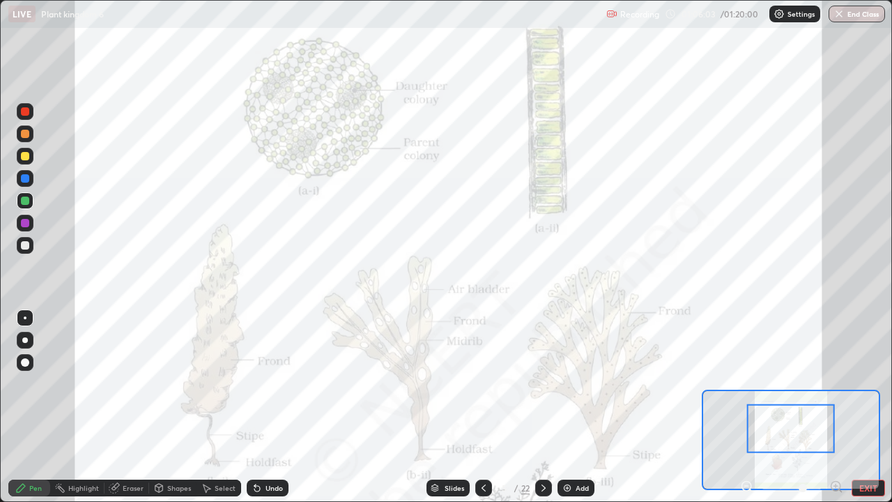
click at [835, 407] on icon at bounding box center [835, 486] width 3 height 0
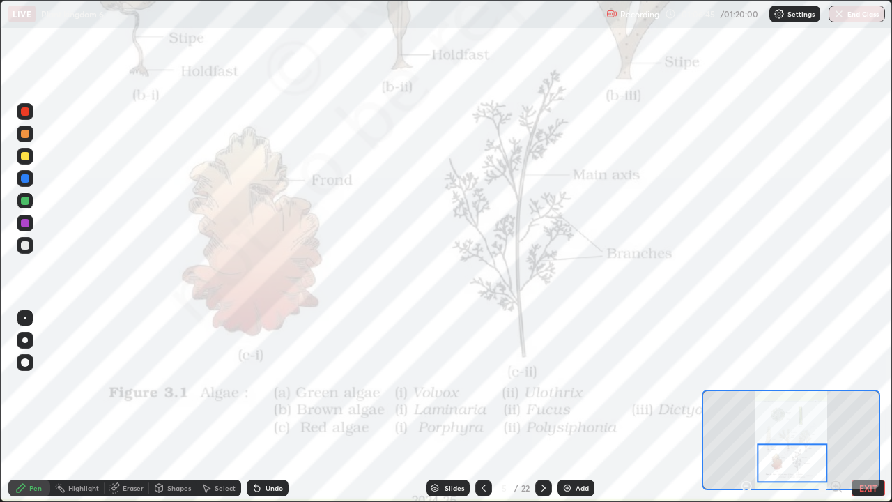
click at [456, 407] on div "Slides" at bounding box center [455, 487] width 20 height 7
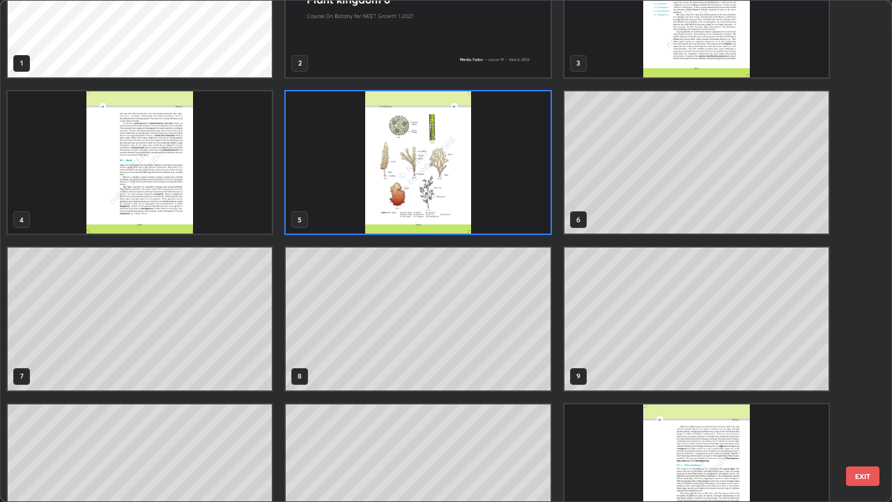
scroll to position [201, 0]
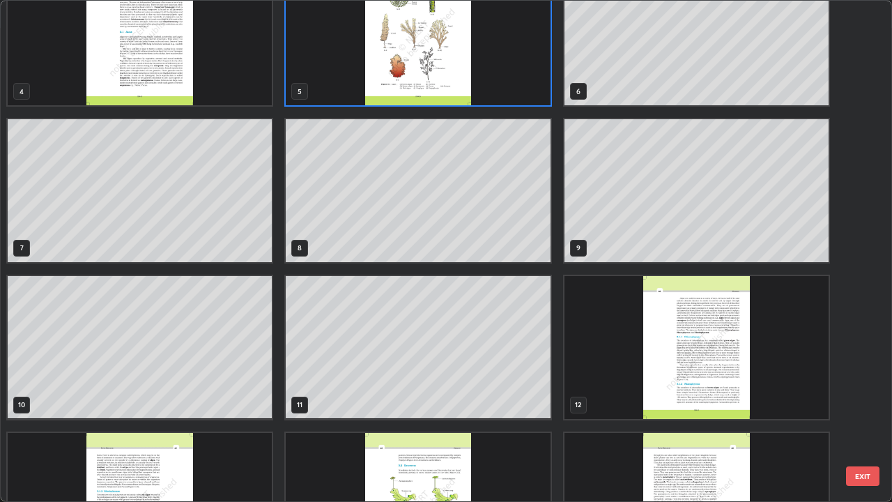
click at [769, 380] on img "grid" at bounding box center [696, 347] width 264 height 143
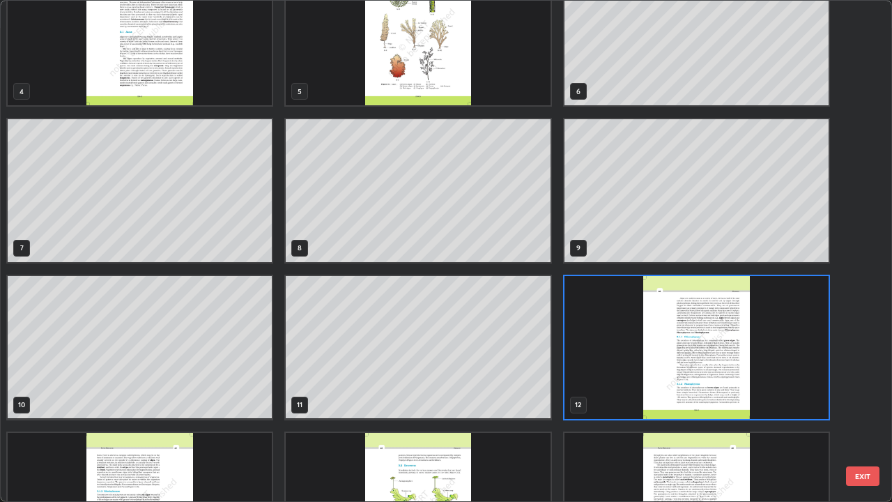
click at [769, 387] on img "grid" at bounding box center [696, 347] width 264 height 143
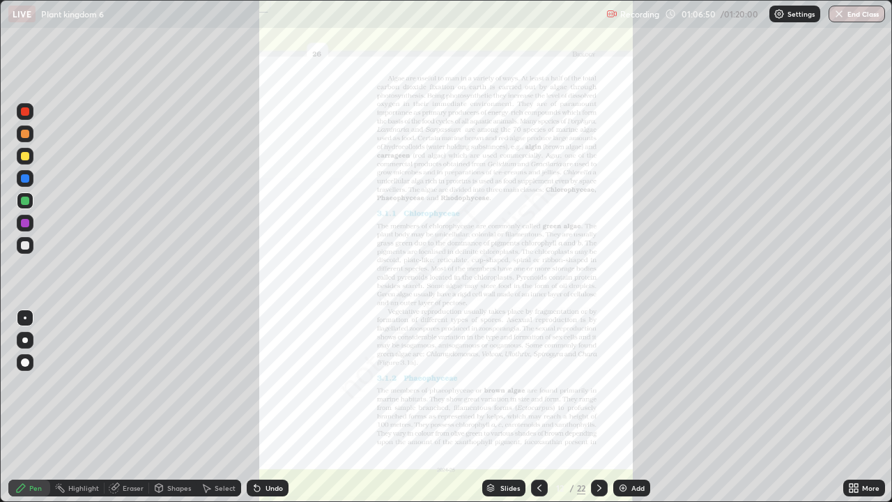
click at [769, 391] on img "grid" at bounding box center [696, 347] width 264 height 143
click at [869, 407] on div "More" at bounding box center [870, 487] width 17 height 7
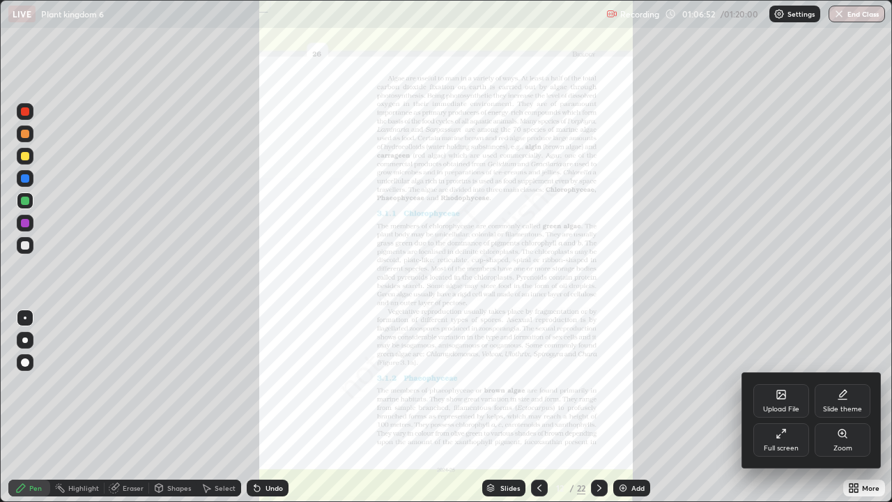
click at [846, 407] on div "Zoom" at bounding box center [843, 439] width 56 height 33
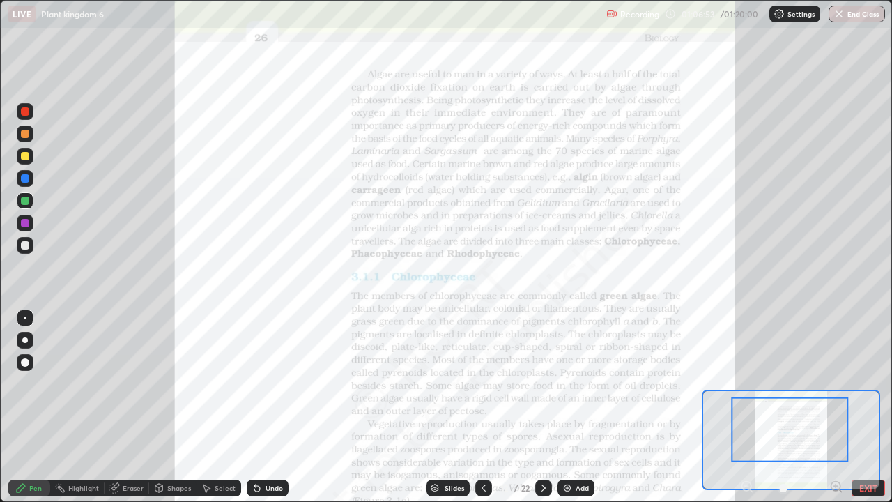
click at [835, 407] on icon at bounding box center [835, 486] width 3 height 0
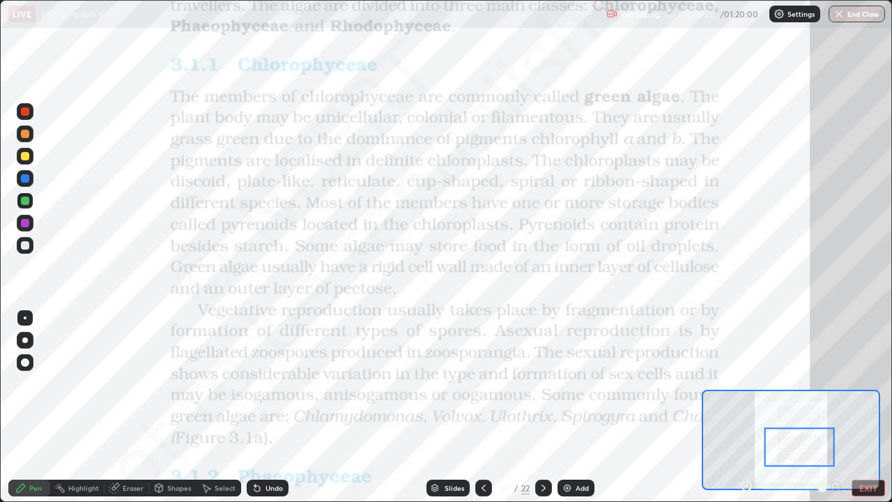
click at [22, 199] on div at bounding box center [25, 201] width 8 height 8
click at [22, 204] on div at bounding box center [25, 201] width 8 height 8
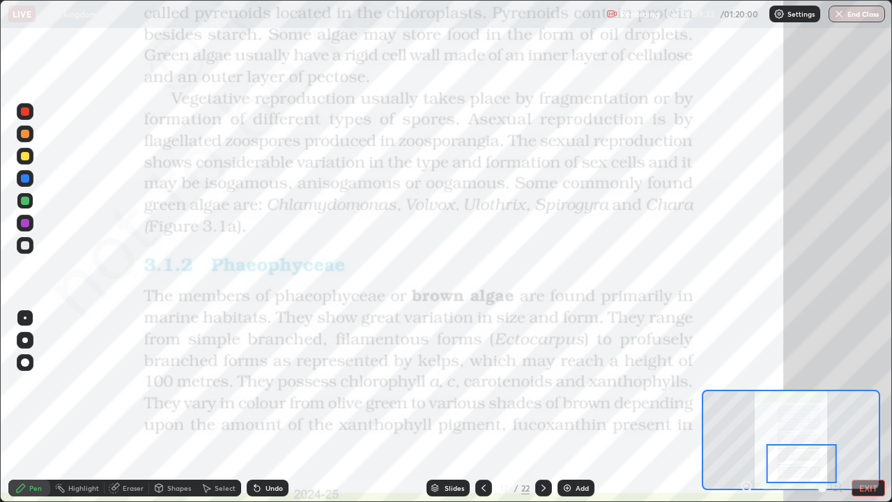
click at [542, 407] on icon at bounding box center [543, 487] width 11 height 11
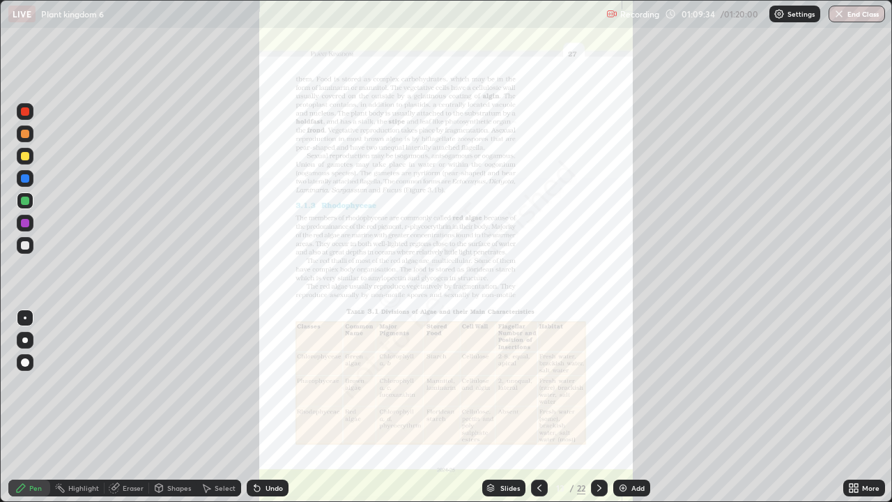
click at [865, 407] on div "More" at bounding box center [870, 487] width 17 height 7
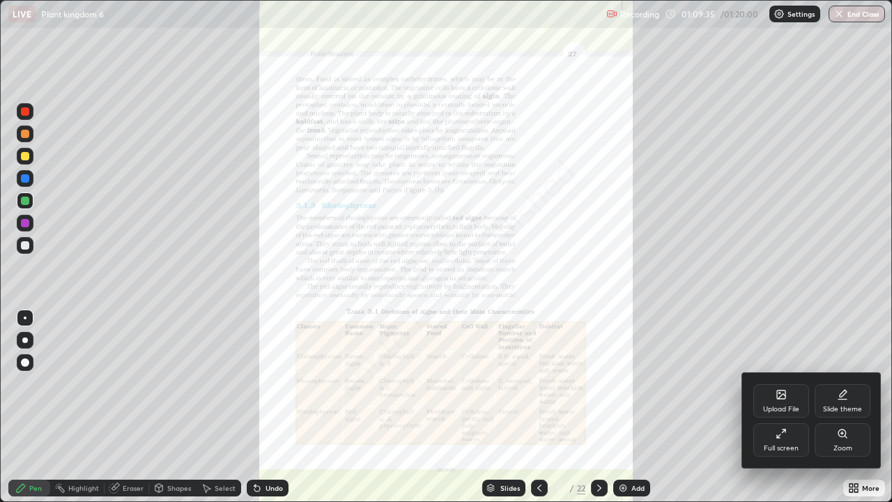
click at [841, 407] on icon at bounding box center [842, 433] width 11 height 11
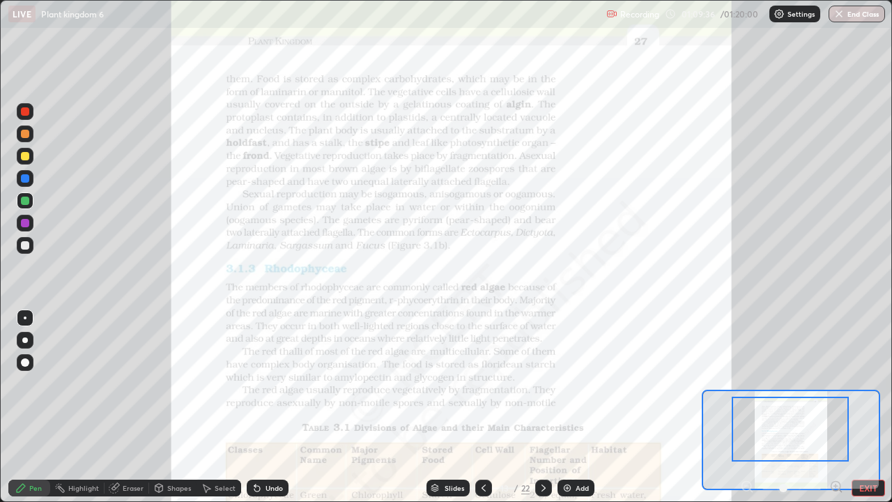
click at [835, 407] on icon at bounding box center [835, 486] width 3 height 0
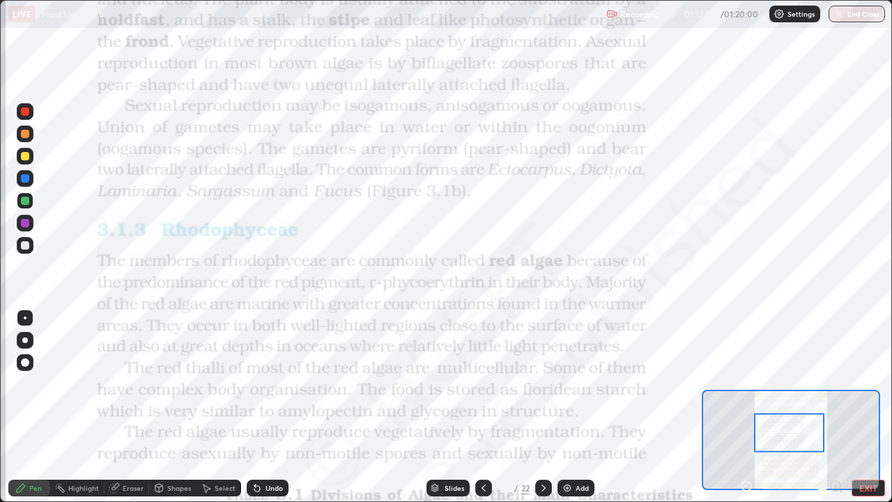
click at [547, 407] on div at bounding box center [543, 487] width 17 height 17
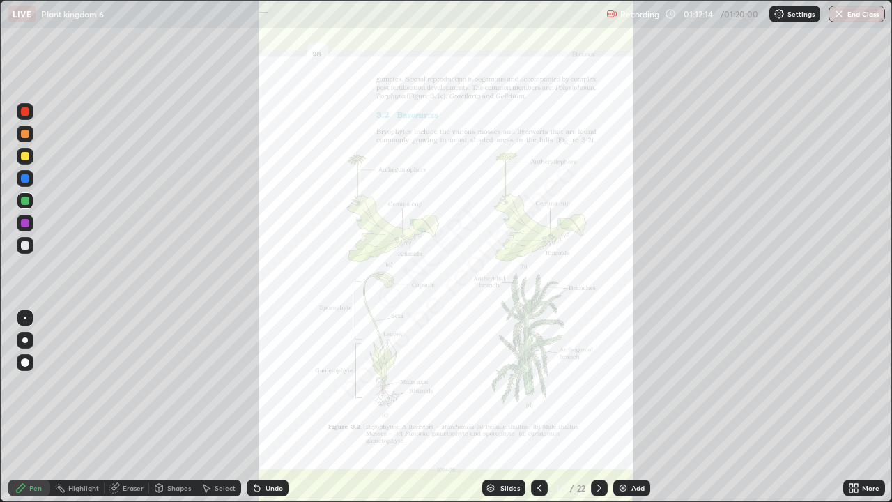
click at [870, 407] on div "More" at bounding box center [870, 487] width 17 height 7
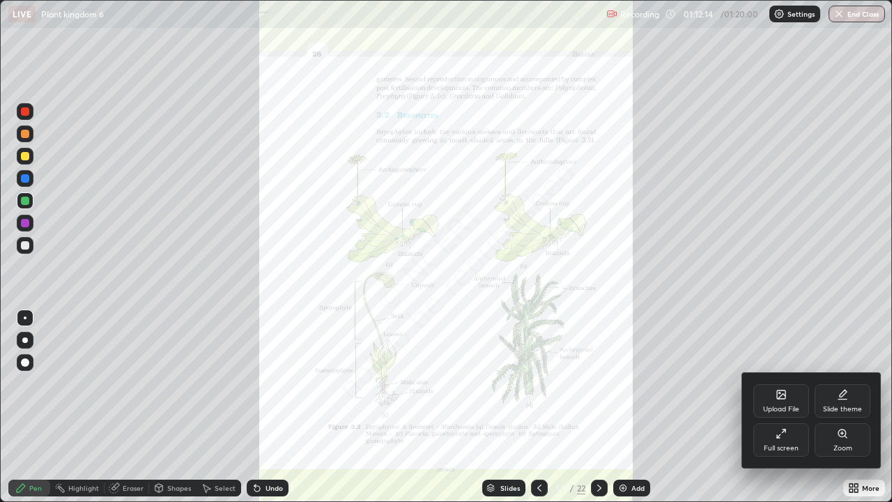
click at [838, 407] on div "Zoom" at bounding box center [843, 439] width 56 height 33
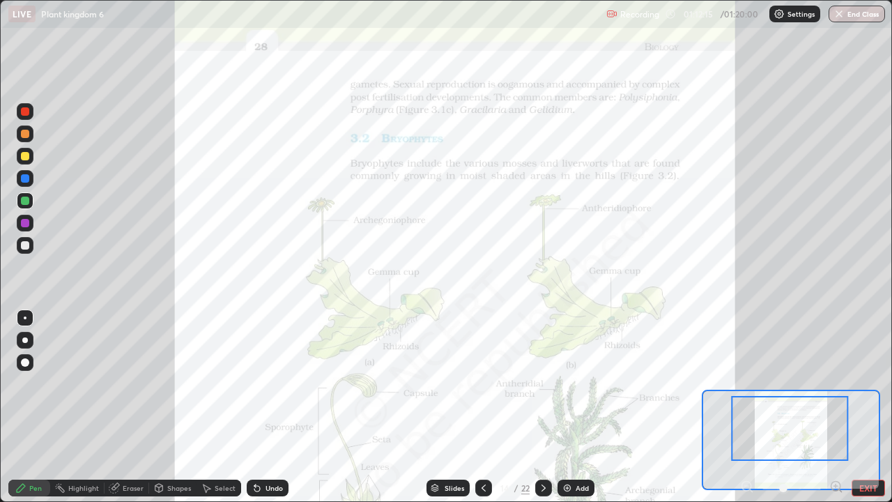
click at [834, 407] on icon at bounding box center [835, 486] width 3 height 0
click at [835, 407] on icon at bounding box center [835, 486] width 3 height 0
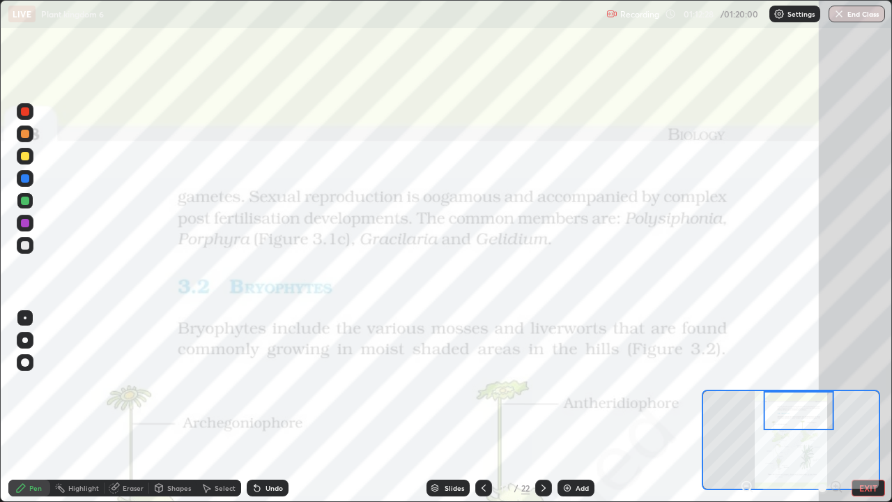
click at [433, 407] on icon at bounding box center [434, 485] width 7 height 3
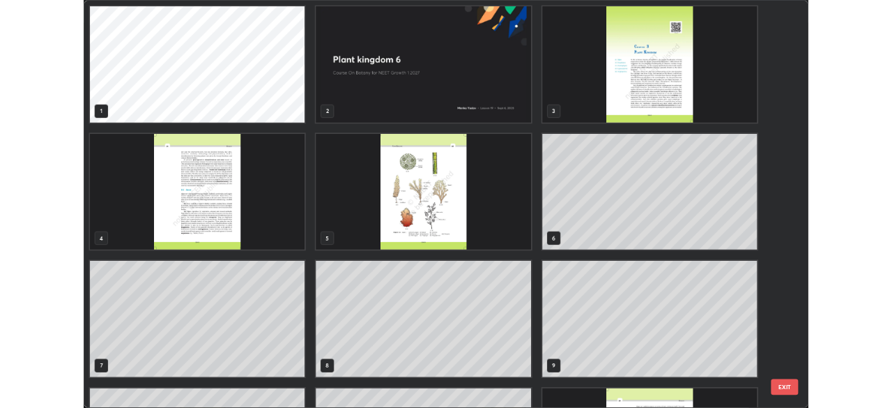
scroll to position [496, 884]
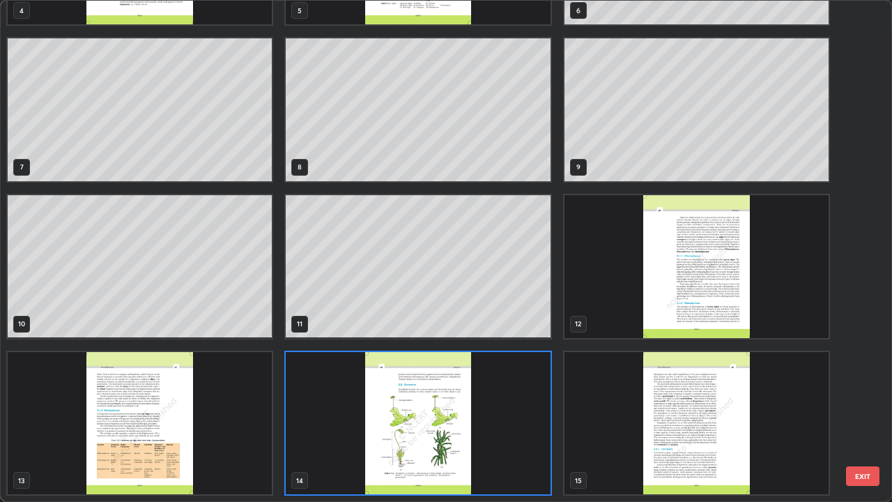
click at [189, 407] on img "grid" at bounding box center [140, 423] width 264 height 143
click at [197, 407] on img "grid" at bounding box center [140, 423] width 264 height 143
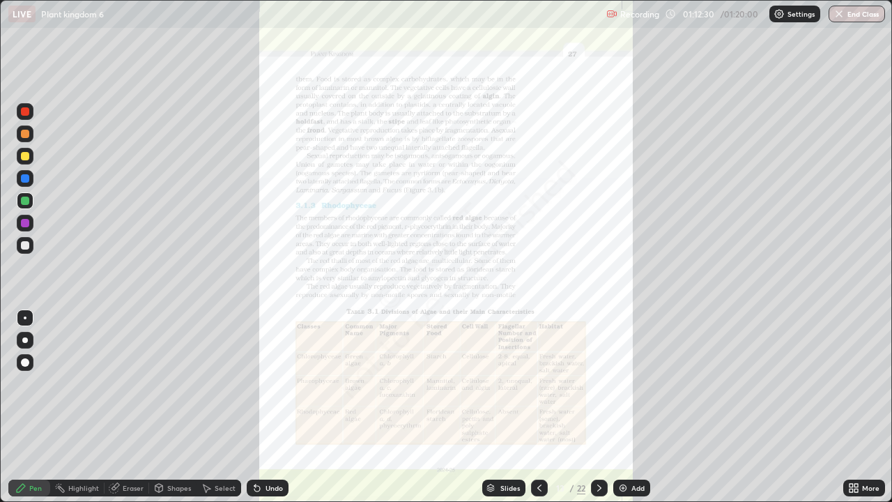
click at [208, 407] on img "grid" at bounding box center [140, 423] width 264 height 143
click at [852, 20] on button "End Class" at bounding box center [857, 14] width 56 height 17
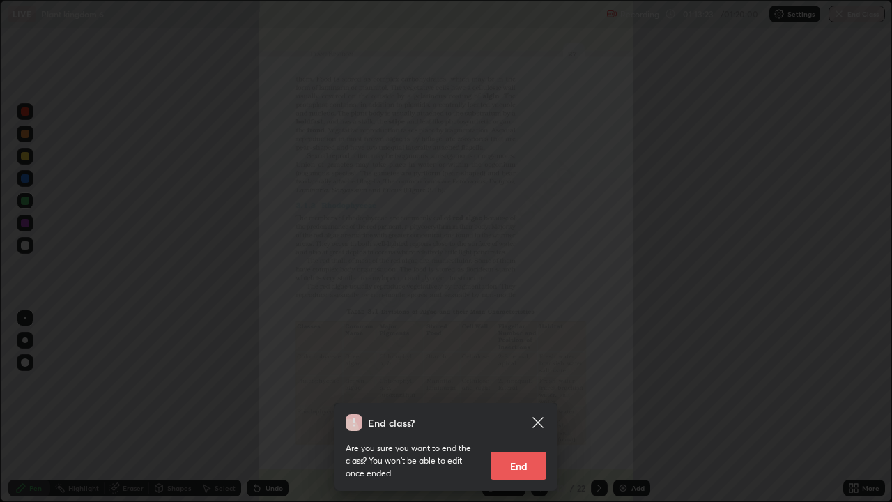
click at [533, 407] on button "End" at bounding box center [519, 466] width 56 height 28
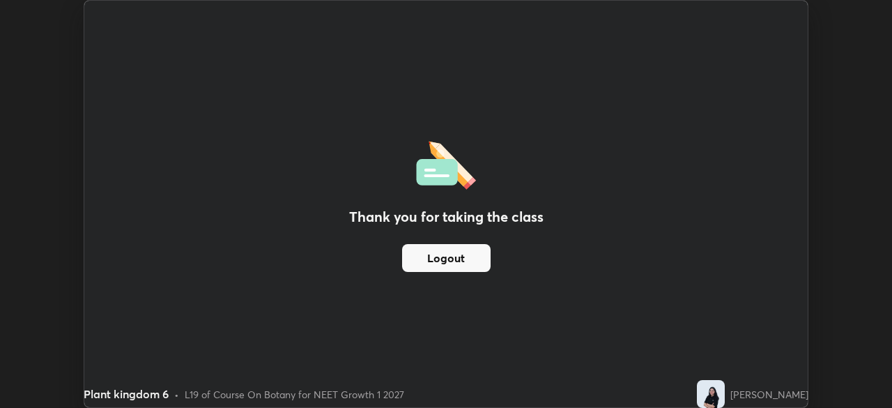
scroll to position [69273, 68789]
